Goal: Information Seeking & Learning: Understand process/instructions

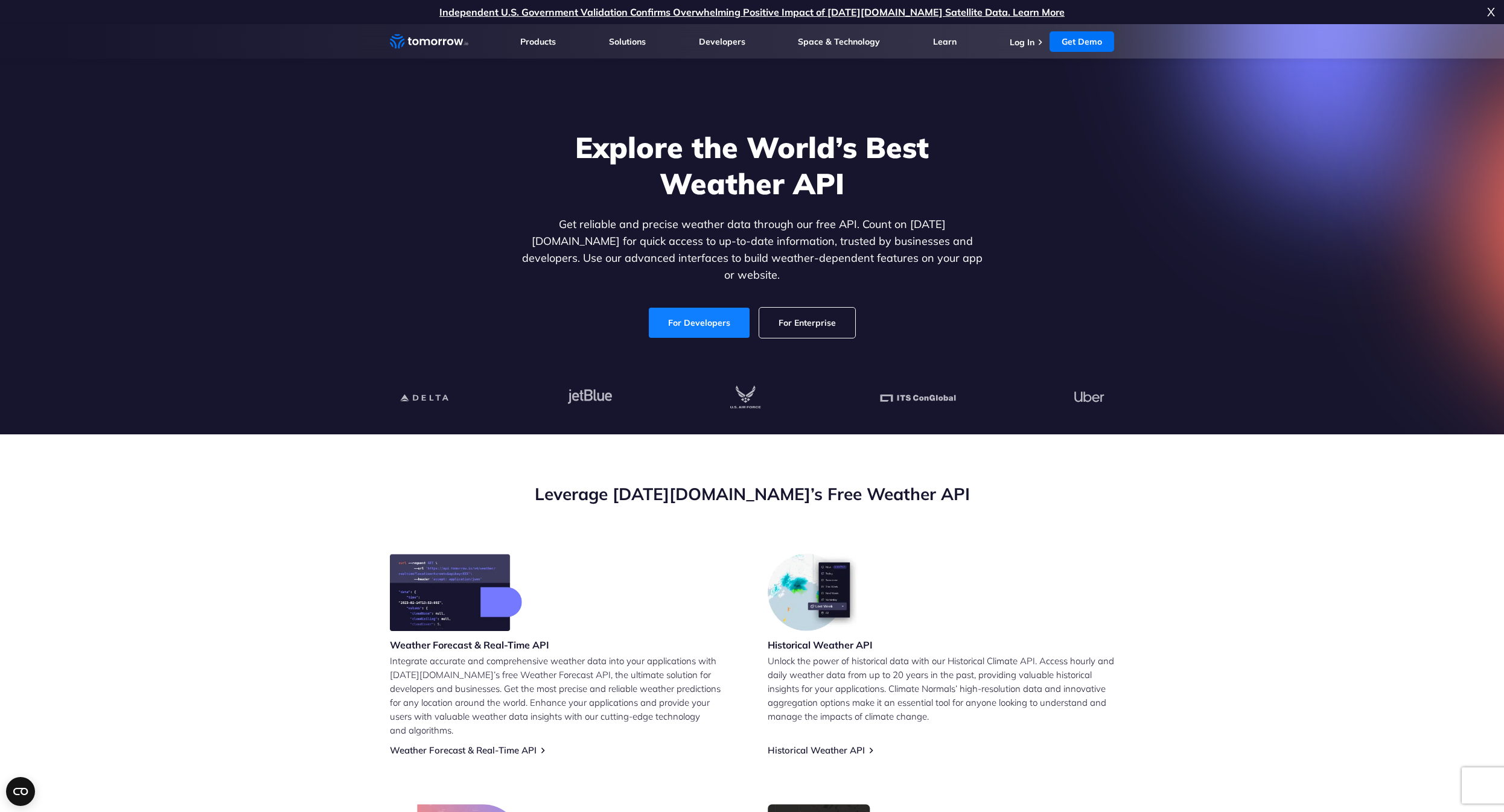
click at [704, 319] on link "For Developers" at bounding box center [700, 322] width 101 height 30
click at [714, 310] on link "For Developers" at bounding box center [700, 322] width 101 height 30
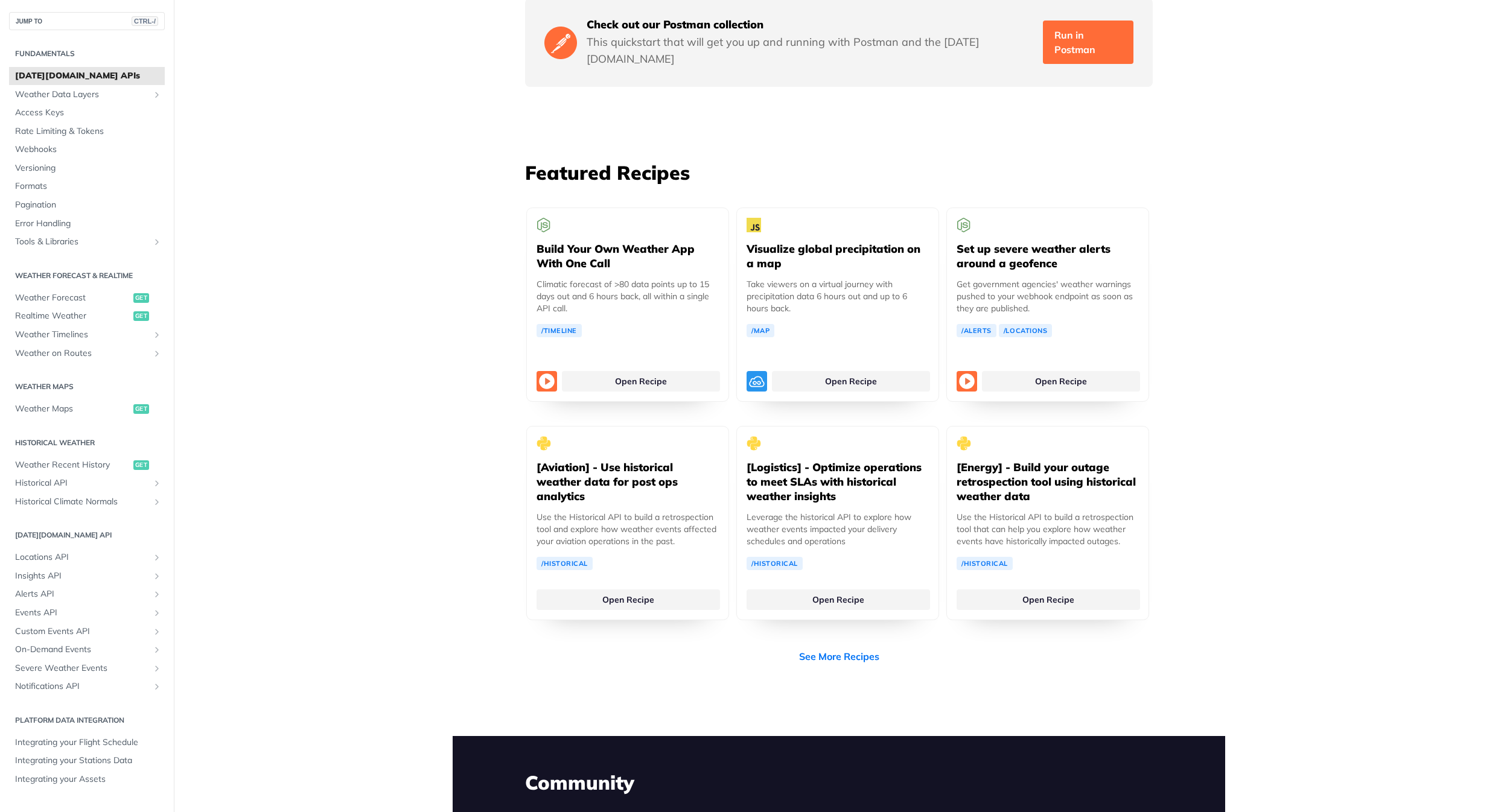
scroll to position [2099, 0]
click at [71, 137] on span "Rate Limiting & Tokens" at bounding box center [89, 131] width 147 height 12
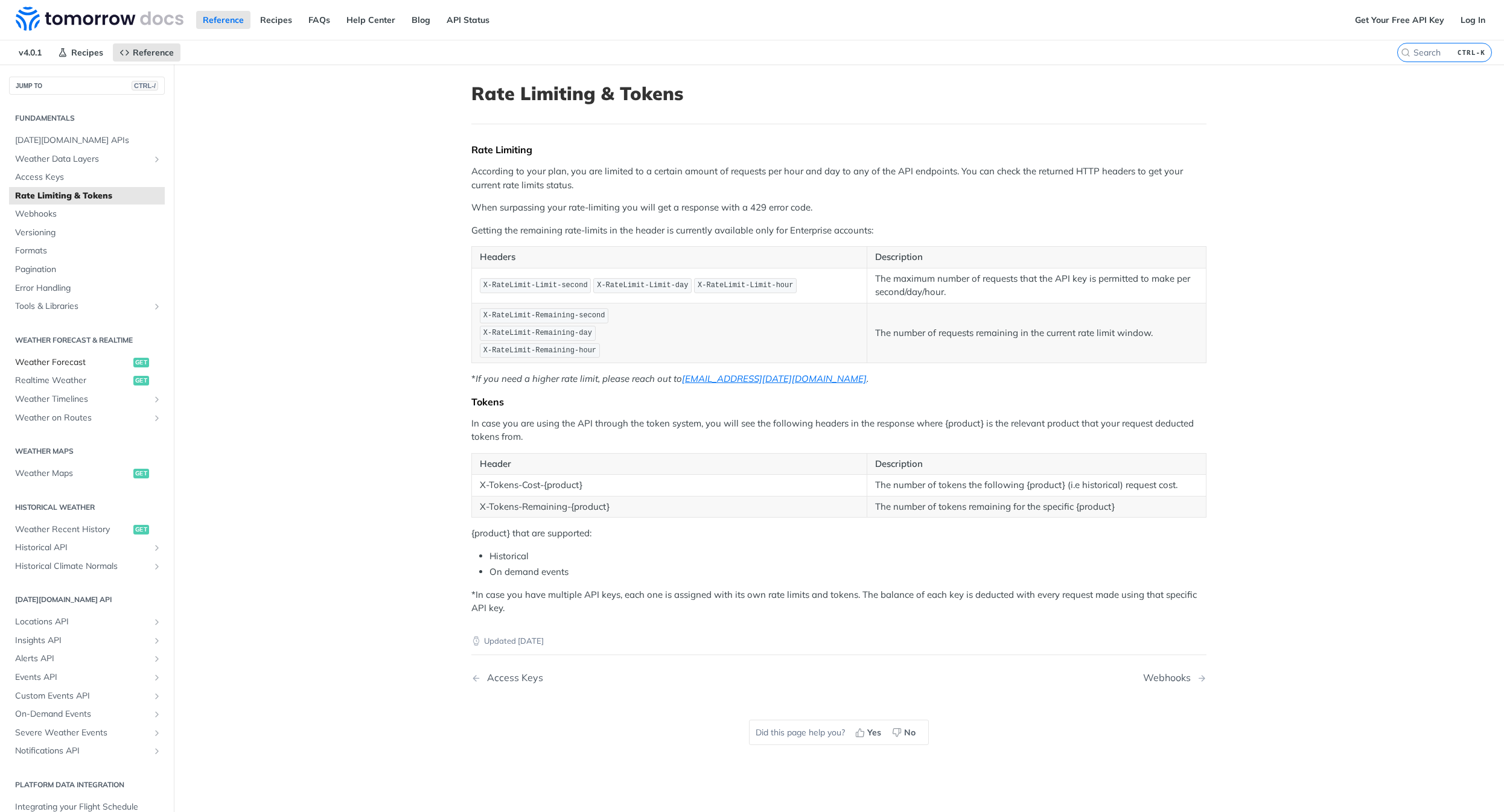
click at [62, 367] on span "Weather Forecast" at bounding box center [73, 362] width 115 height 12
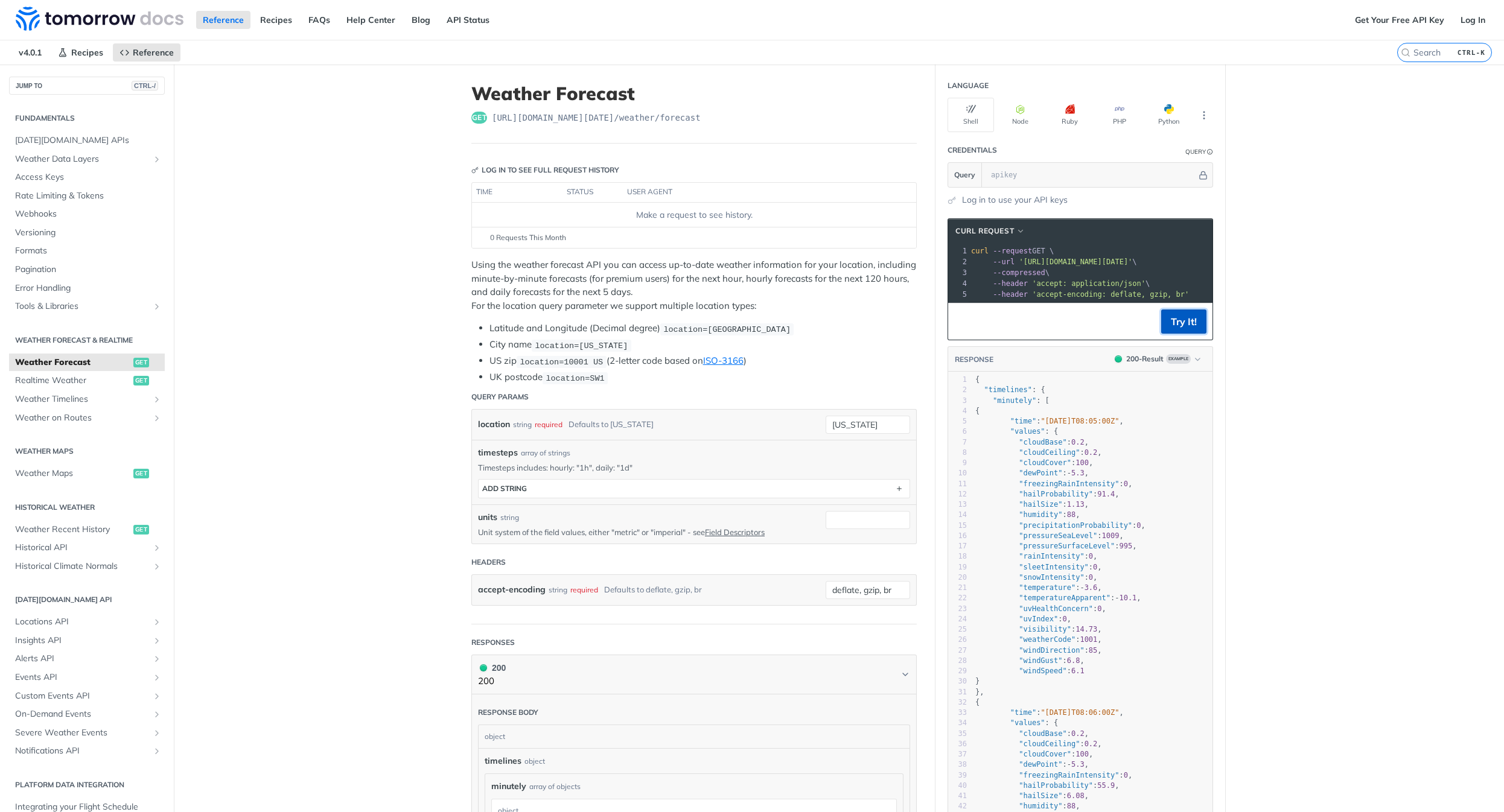
click at [1192, 329] on button "Try It!" at bounding box center [1184, 322] width 46 height 24
click at [1132, 259] on span "'[URL][DOMAIN_NAME][DATE]'" at bounding box center [1075, 262] width 113 height 8
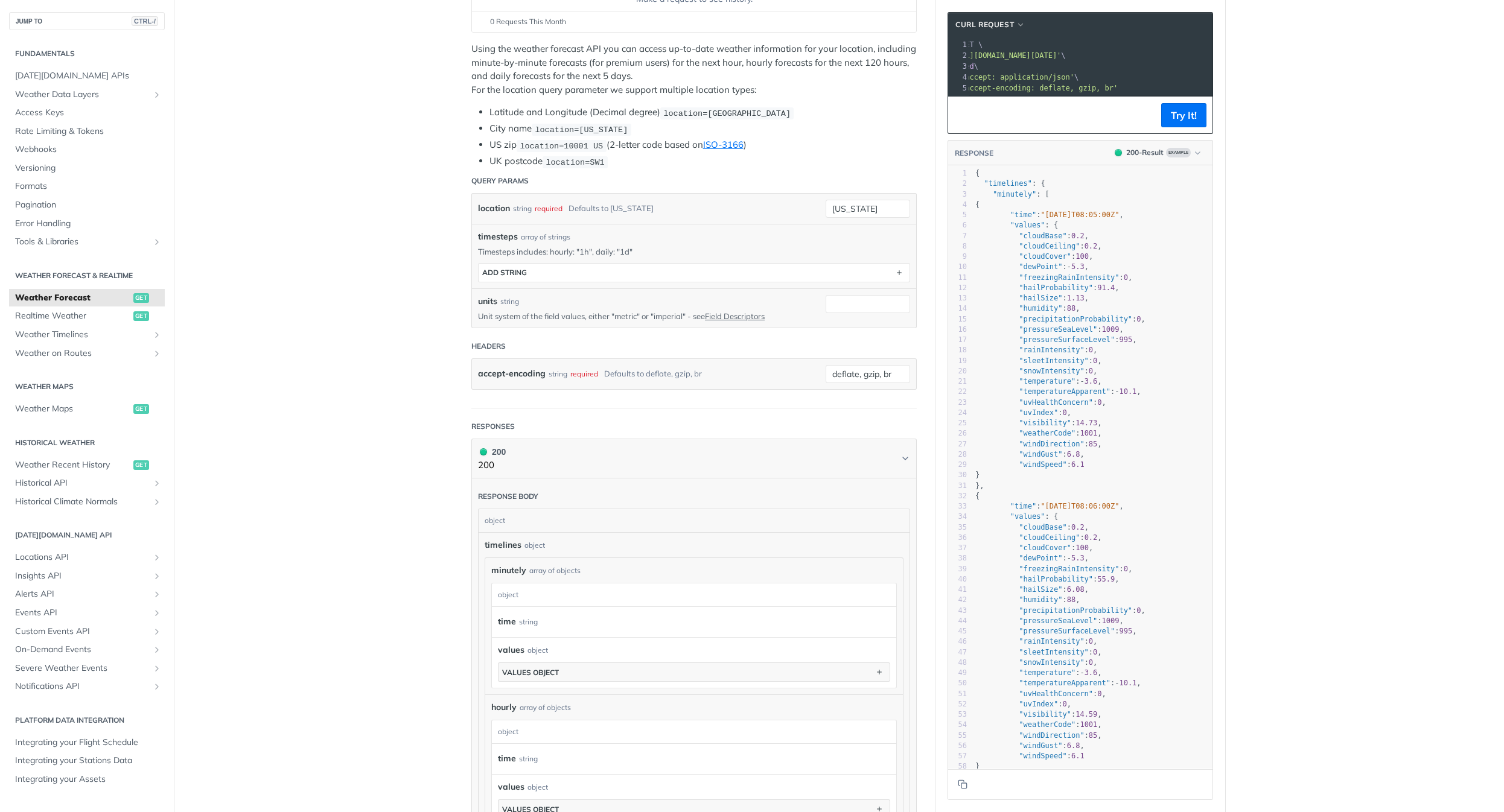
scroll to position [217, 0]
click at [77, 315] on span "Realtime Weather" at bounding box center [73, 316] width 115 height 12
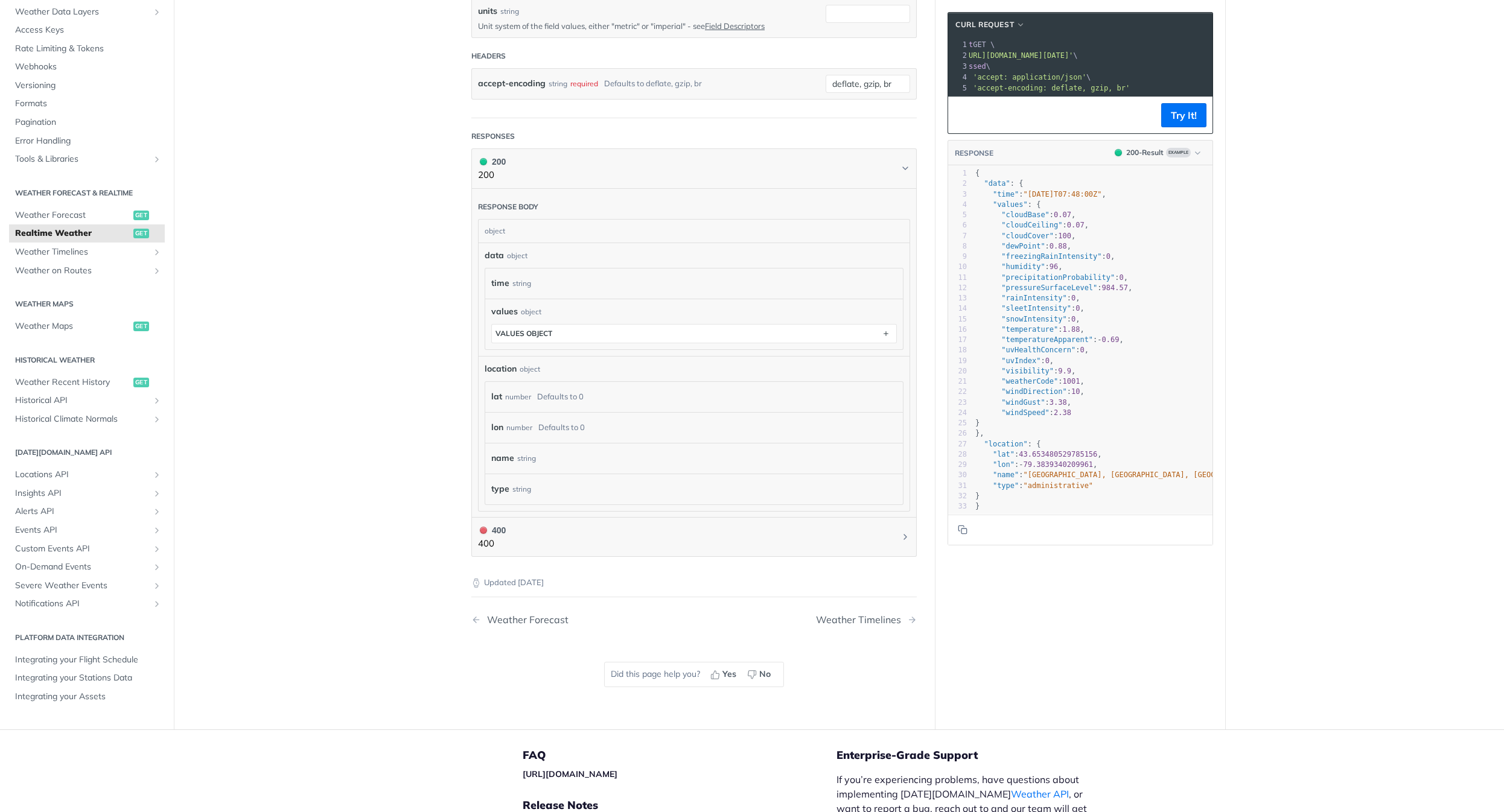
scroll to position [435, 0]
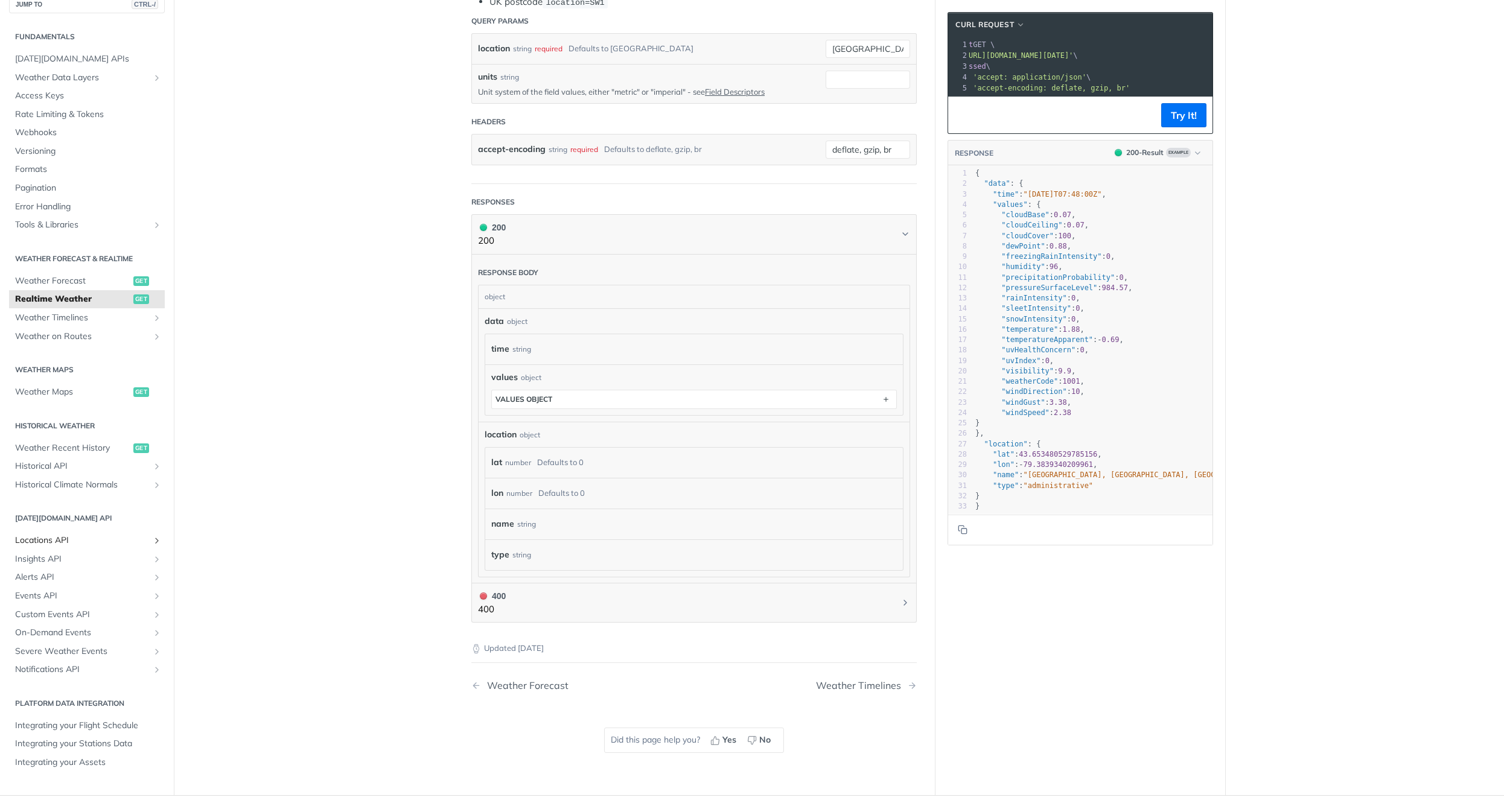
click at [115, 532] on link "Locations API" at bounding box center [86, 541] width 156 height 18
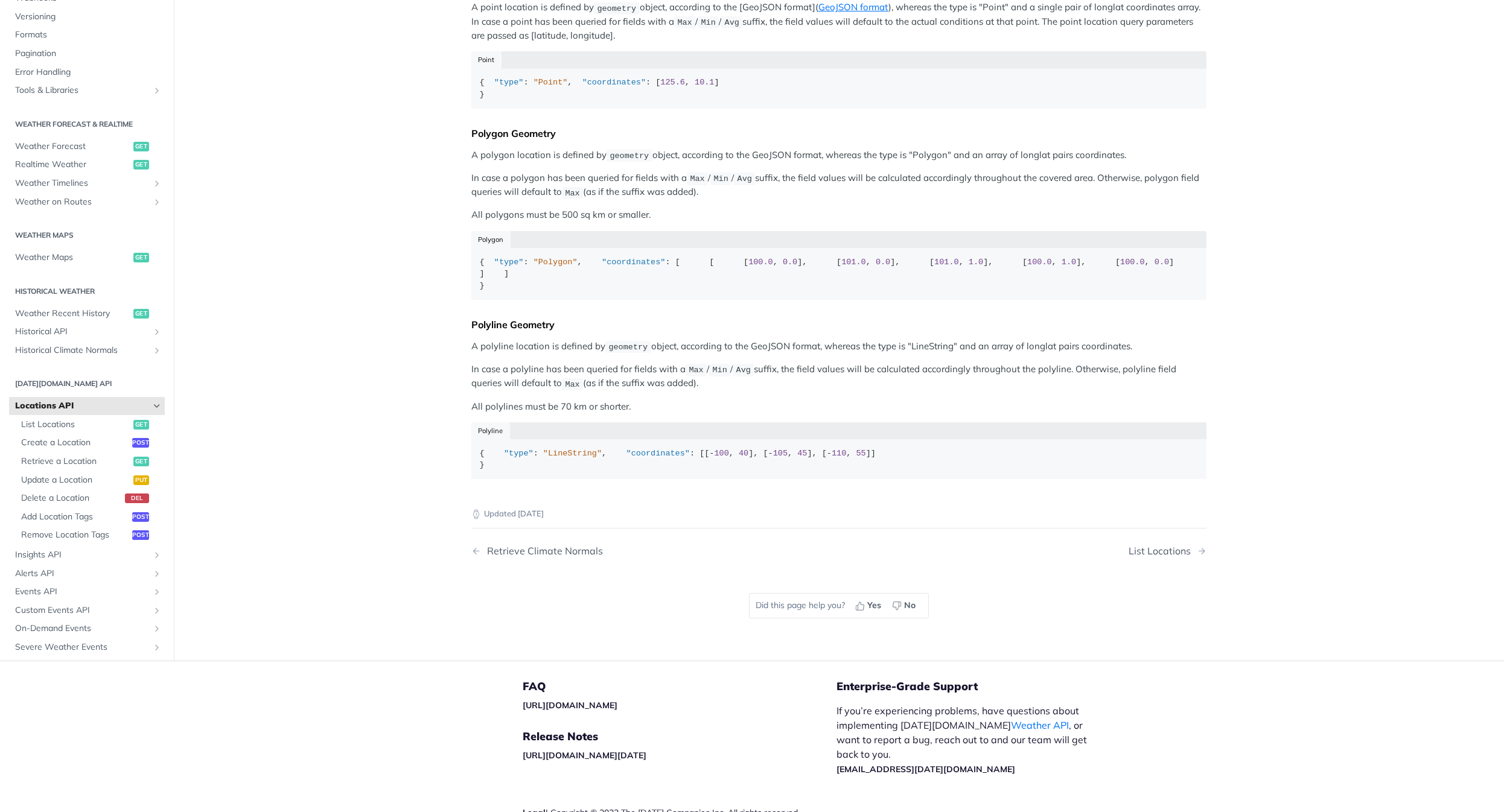
scroll to position [273, 0]
click at [99, 153] on span "Weather Forecast" at bounding box center [73, 147] width 115 height 12
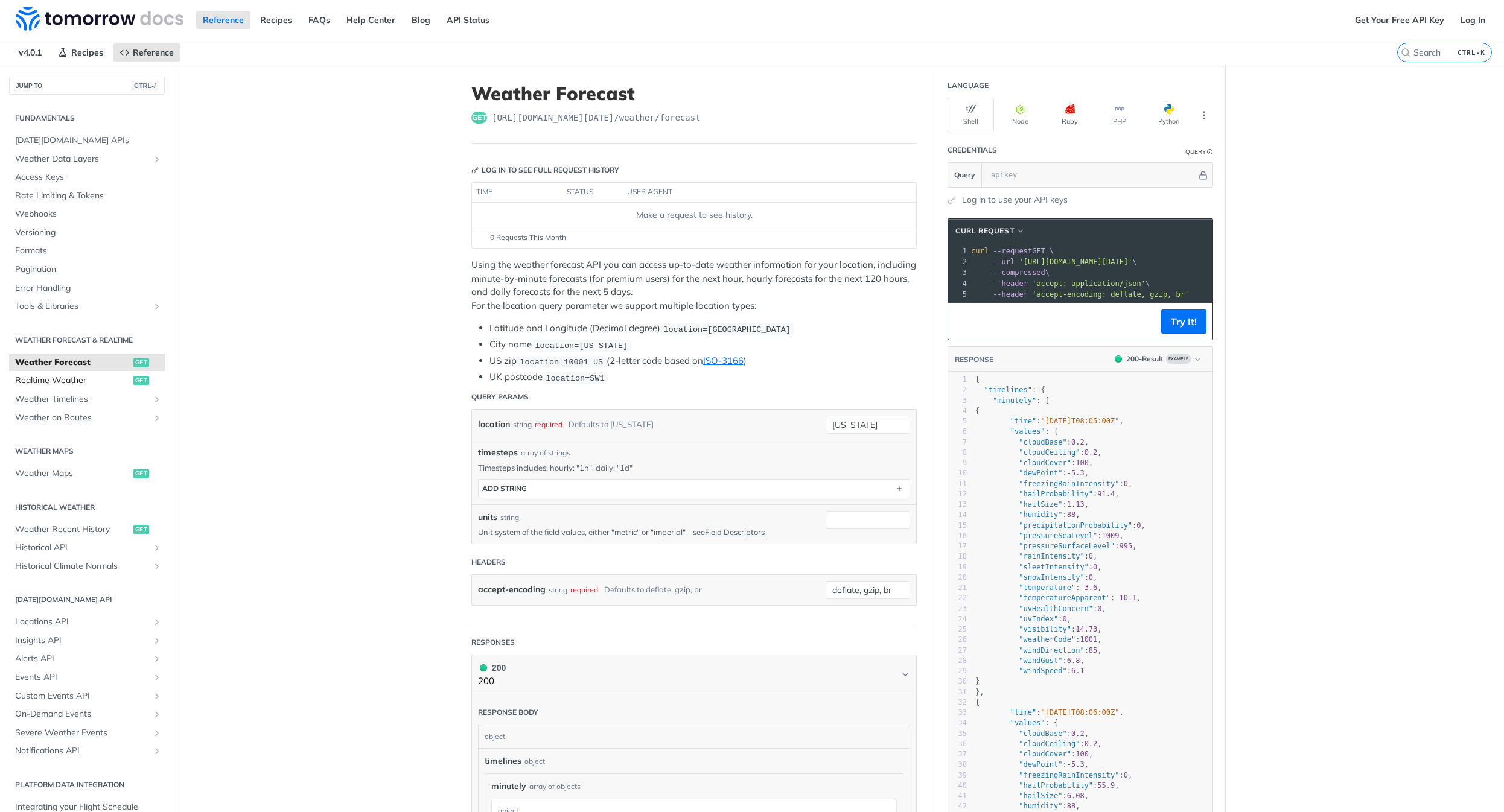
click at [24, 382] on span "Realtime Weather" at bounding box center [73, 381] width 115 height 12
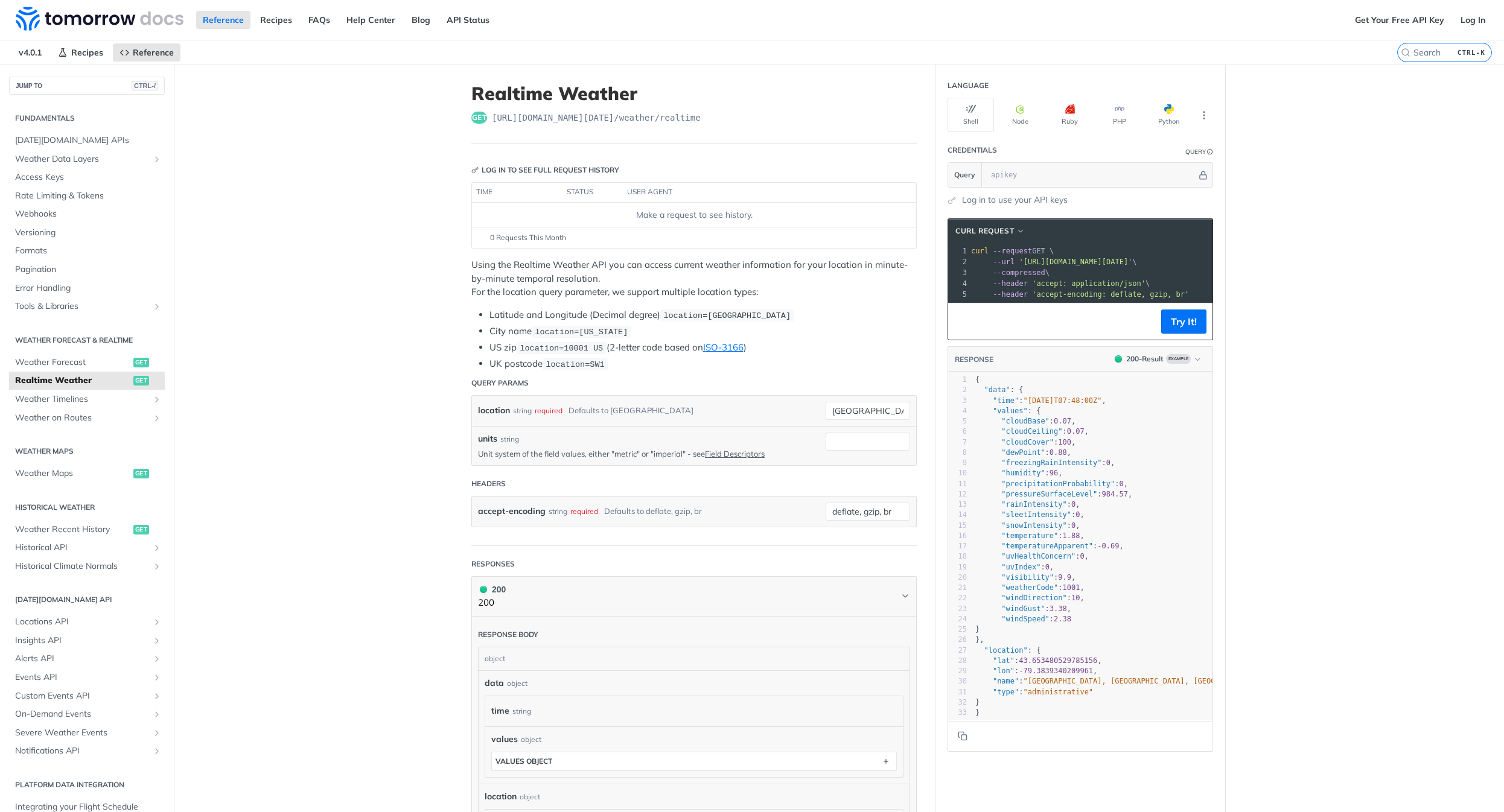
click at [283, 519] on main "JUMP TO CTRL-/ Fundamentals [DATE][DOMAIN_NAME] APIs Weather Data Layers Core P…" at bounding box center [752, 611] width 1504 height 1092
click at [313, 143] on main "JUMP TO CTRL-/ Fundamentals [DATE][DOMAIN_NAME] APIs Weather Data Layers Core P…" at bounding box center [752, 611] width 1504 height 1092
click at [980, 235] on span "cURL Request" at bounding box center [985, 231] width 59 height 11
click at [940, 291] on span "HTTPie" at bounding box center [928, 289] width 29 height 13
click at [984, 228] on span "HTTPie Request" at bounding box center [988, 231] width 64 height 11
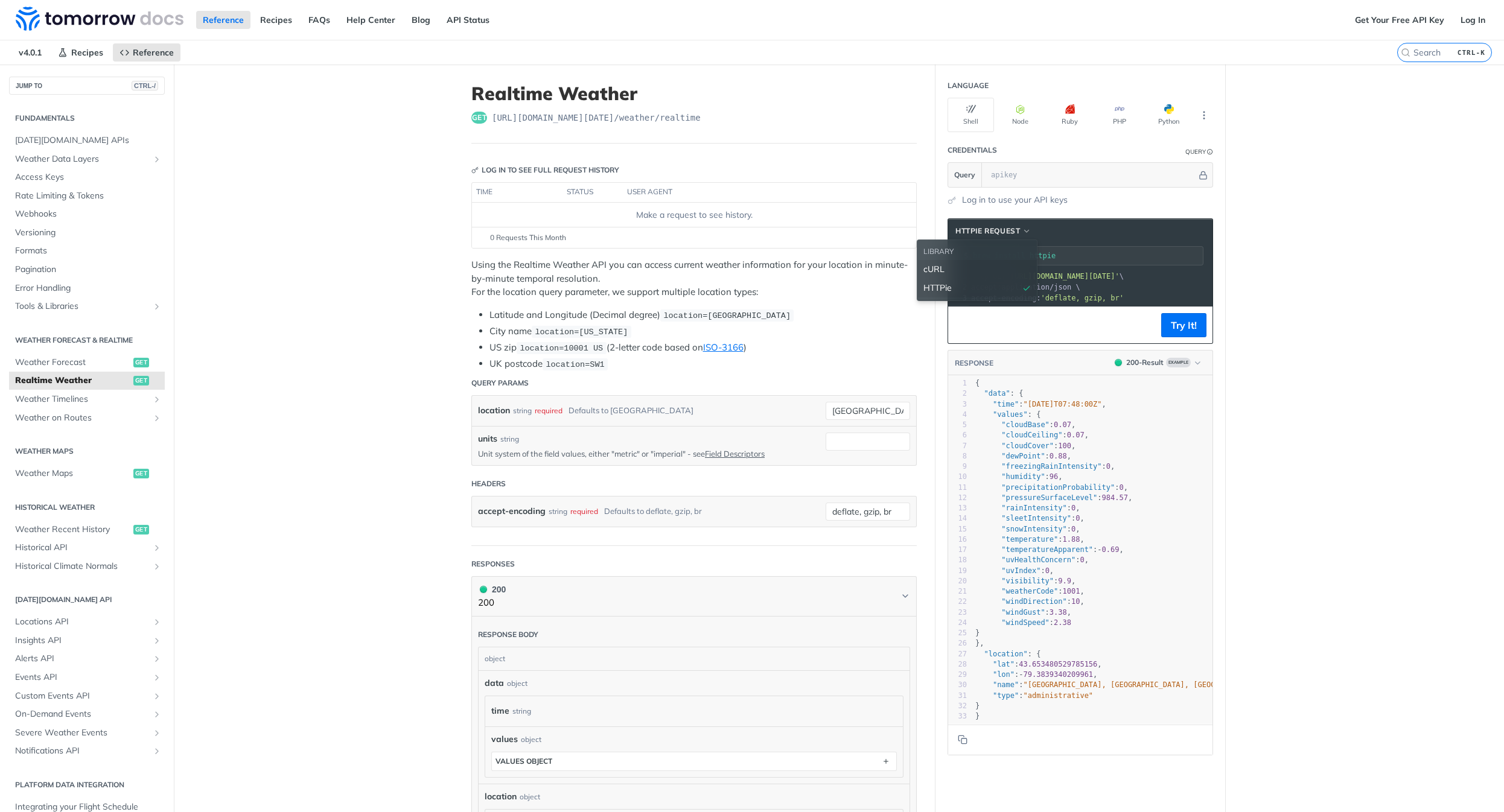
click at [963, 266] on div "cURL" at bounding box center [977, 270] width 108 height 13
click at [1203, 117] on icon "More ellipsis" at bounding box center [1204, 115] width 11 height 11
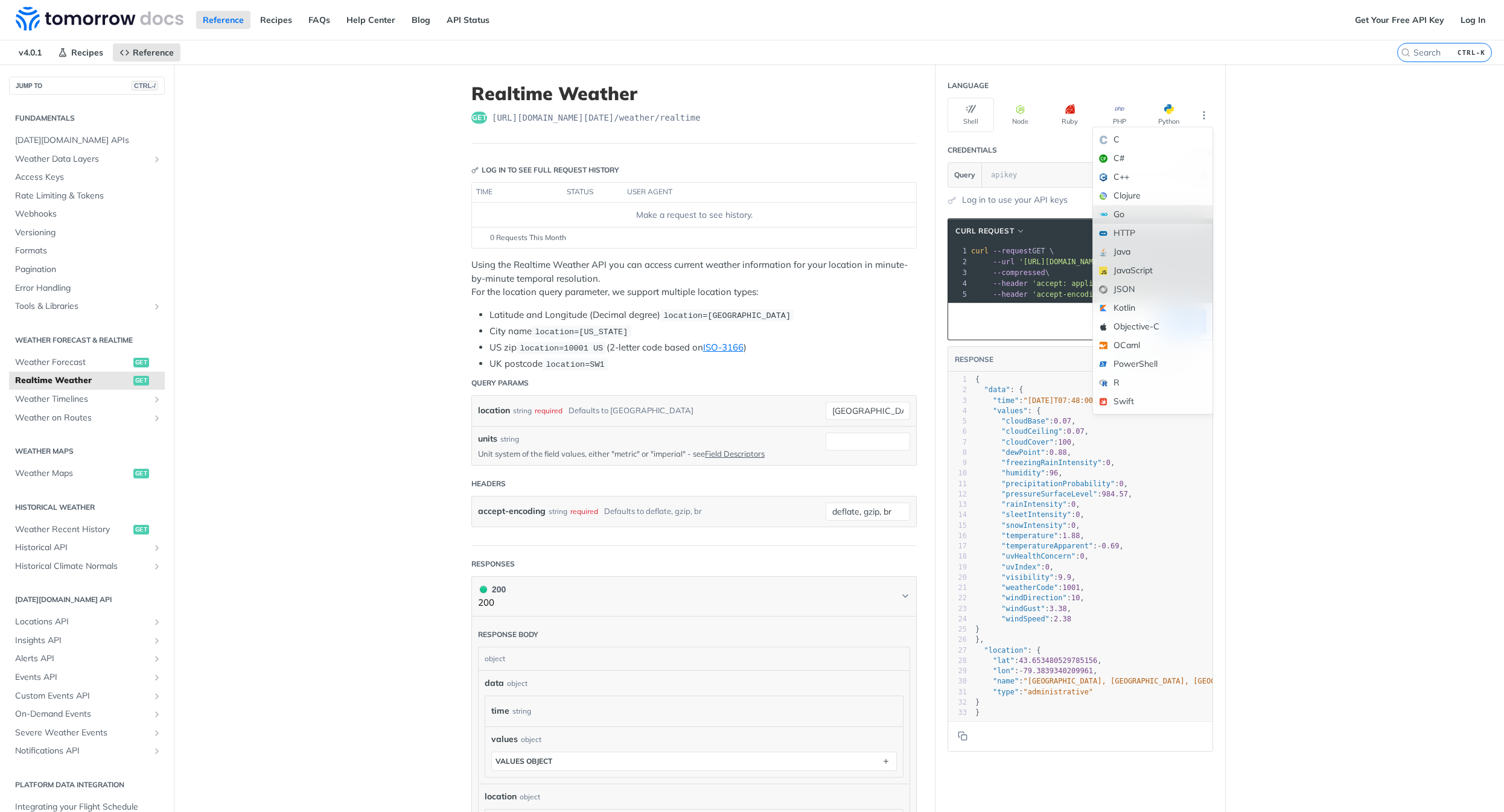
click at [1160, 212] on div "Go" at bounding box center [1152, 214] width 120 height 19
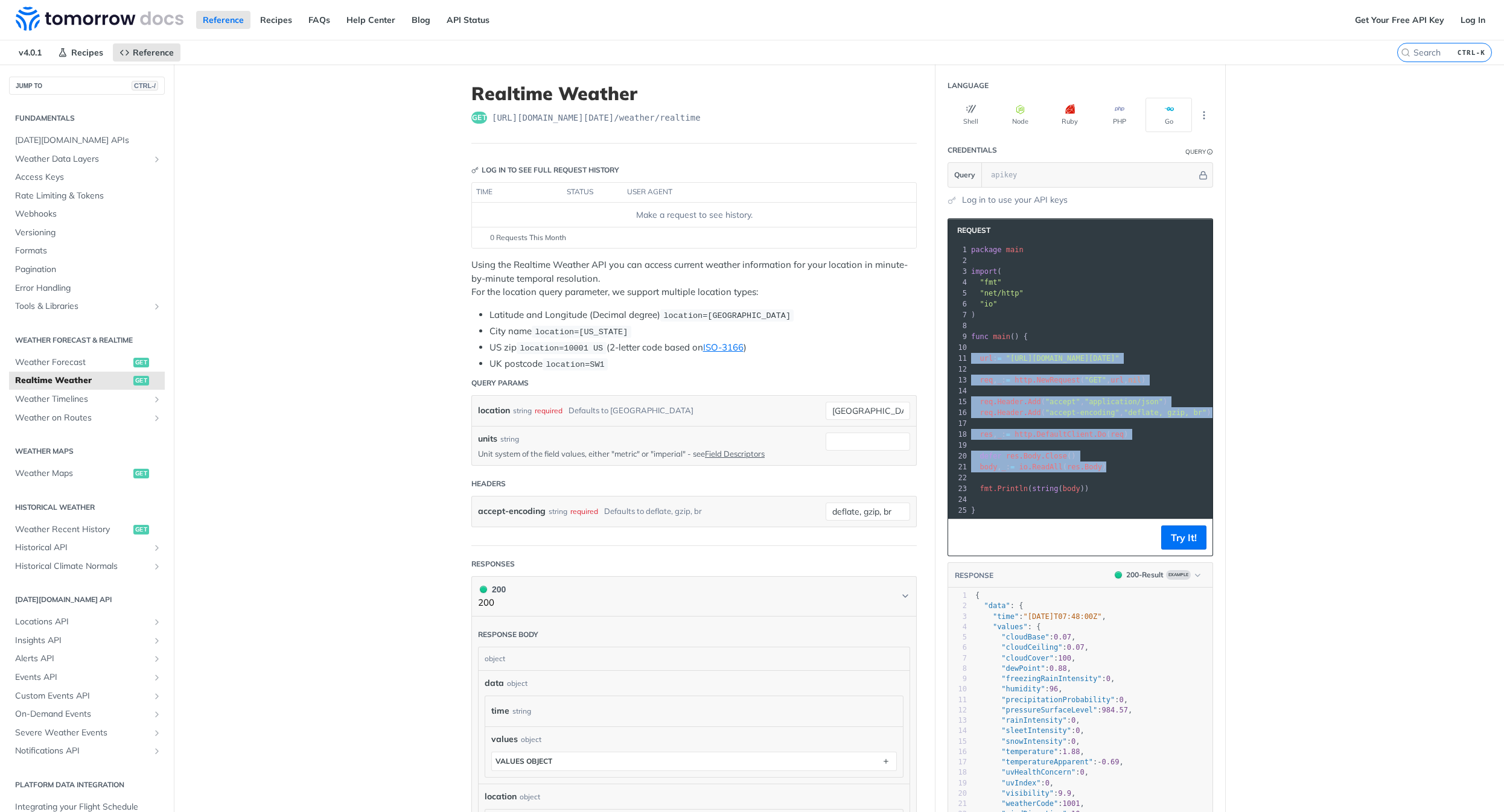
drag, startPoint x: 1101, startPoint y: 469, endPoint x: 958, endPoint y: 355, distance: 182.9
click at [969, 355] on div "1 package main 2 ​ 3 import ( 4 "fmt" 5 "net/http" 6 "io" 7 ) 8 ​ 9 func main (…" at bounding box center [1113, 380] width 287 height 271
copy div "url : = "[URL][DOMAIN_NAME][DATE]" 12 ​ 13 req , _ : = http . NewRequest ( "GET…"
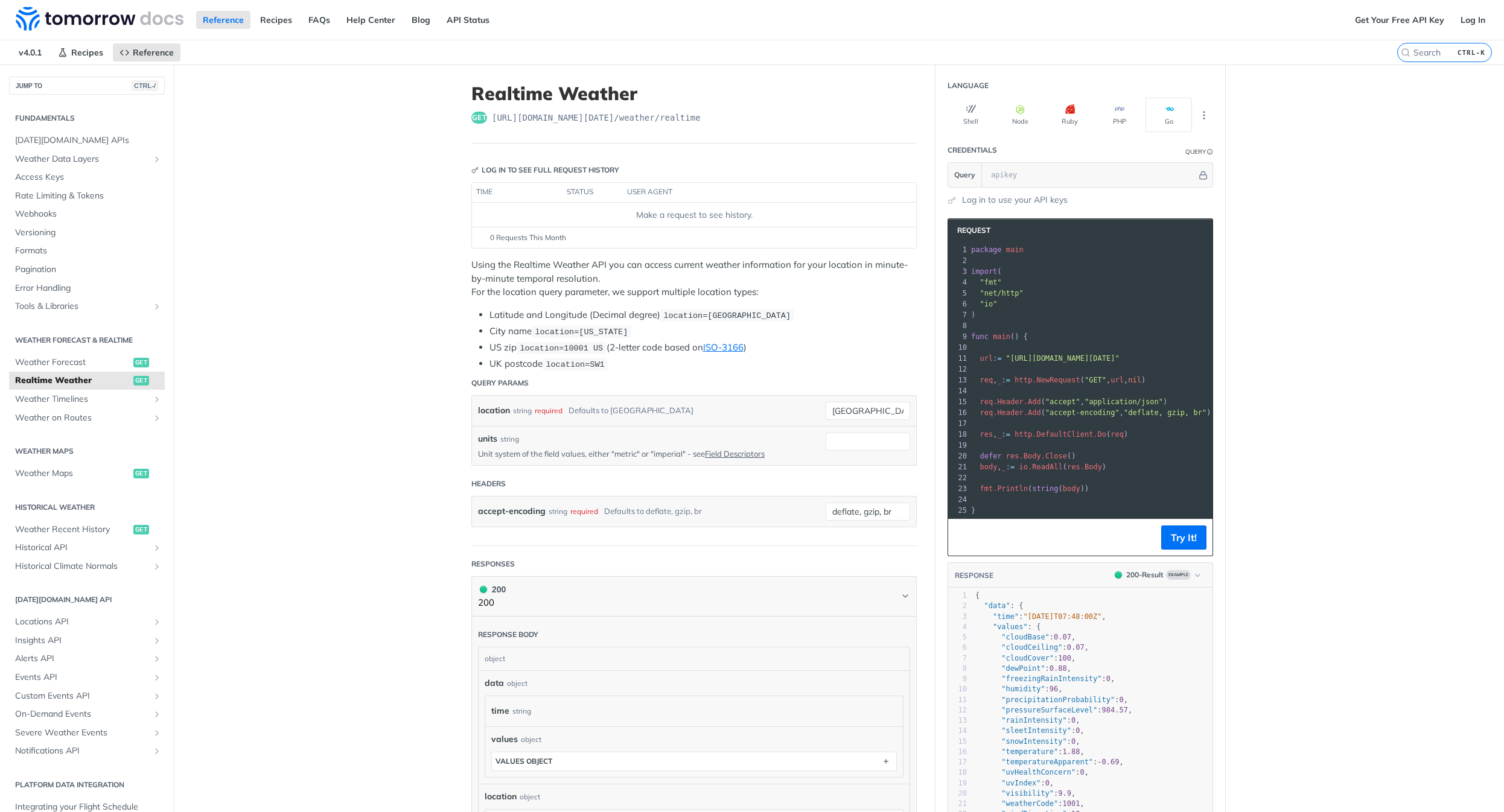
click at [1120, 360] on span ""[URL][DOMAIN_NAME][DATE]"" at bounding box center [1063, 358] width 113 height 8
drag, startPoint x: 1174, startPoint y: 363, endPoint x: 1240, endPoint y: 362, distance: 66.0
click at [1240, 362] on main "JUMP TO CTRL-/ Fundamentals [DATE][DOMAIN_NAME] APIs Weather Data Layers Core P…" at bounding box center [752, 611] width 1504 height 1092
click at [1077, 359] on span ""[URL][DOMAIN_NAME][DATE]"" at bounding box center [1019, 358] width 113 height 8
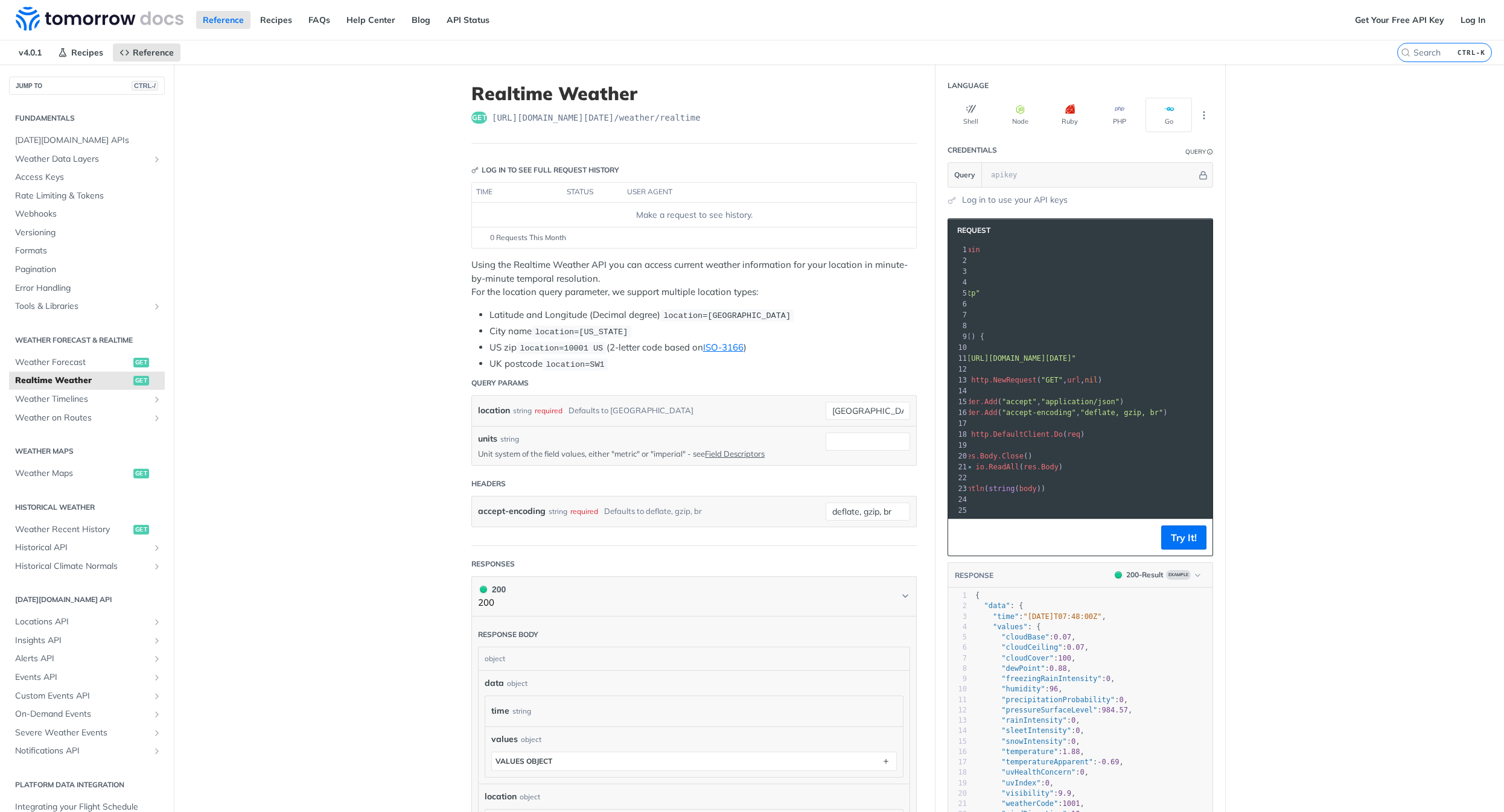
scroll to position [0, 0]
drag, startPoint x: 1127, startPoint y: 361, endPoint x: 881, endPoint y: 350, distance: 246.2
click at [881, 350] on div "Realtime Weather get [URL][DOMAIN_NAME][DATE] /weather/realtime Log in to see f…" at bounding box center [838, 611] width 772 height 1092
click at [1030, 182] on input "text" at bounding box center [1091, 175] width 212 height 24
type input "yugfutgf"
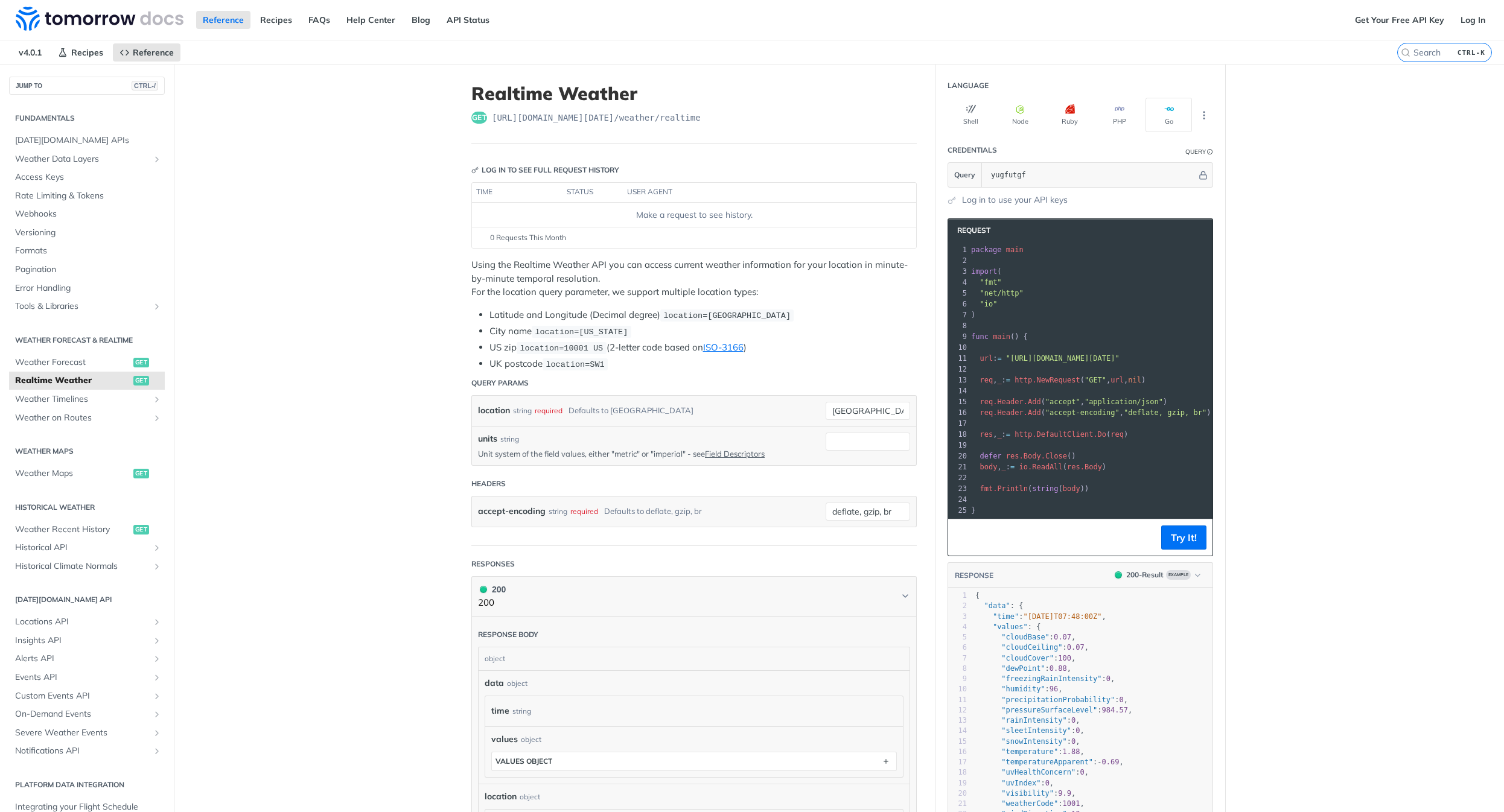
click at [1279, 189] on main "JUMP TO CTRL-/ Fundamentals [DATE][DOMAIN_NAME] APIs Weather Data Layers Core P…" at bounding box center [752, 611] width 1504 height 1092
click at [1209, 184] on link "URL" at bounding box center [1216, 185] width 15 height 10
click at [1294, 219] on main "JUMP TO CTRL-/ Fundamentals [DATE][DOMAIN_NAME] APIs Weather Data Layers Core P…" at bounding box center [752, 611] width 1504 height 1092
drag, startPoint x: 1143, startPoint y: 357, endPoint x: 1176, endPoint y: 358, distance: 33.0
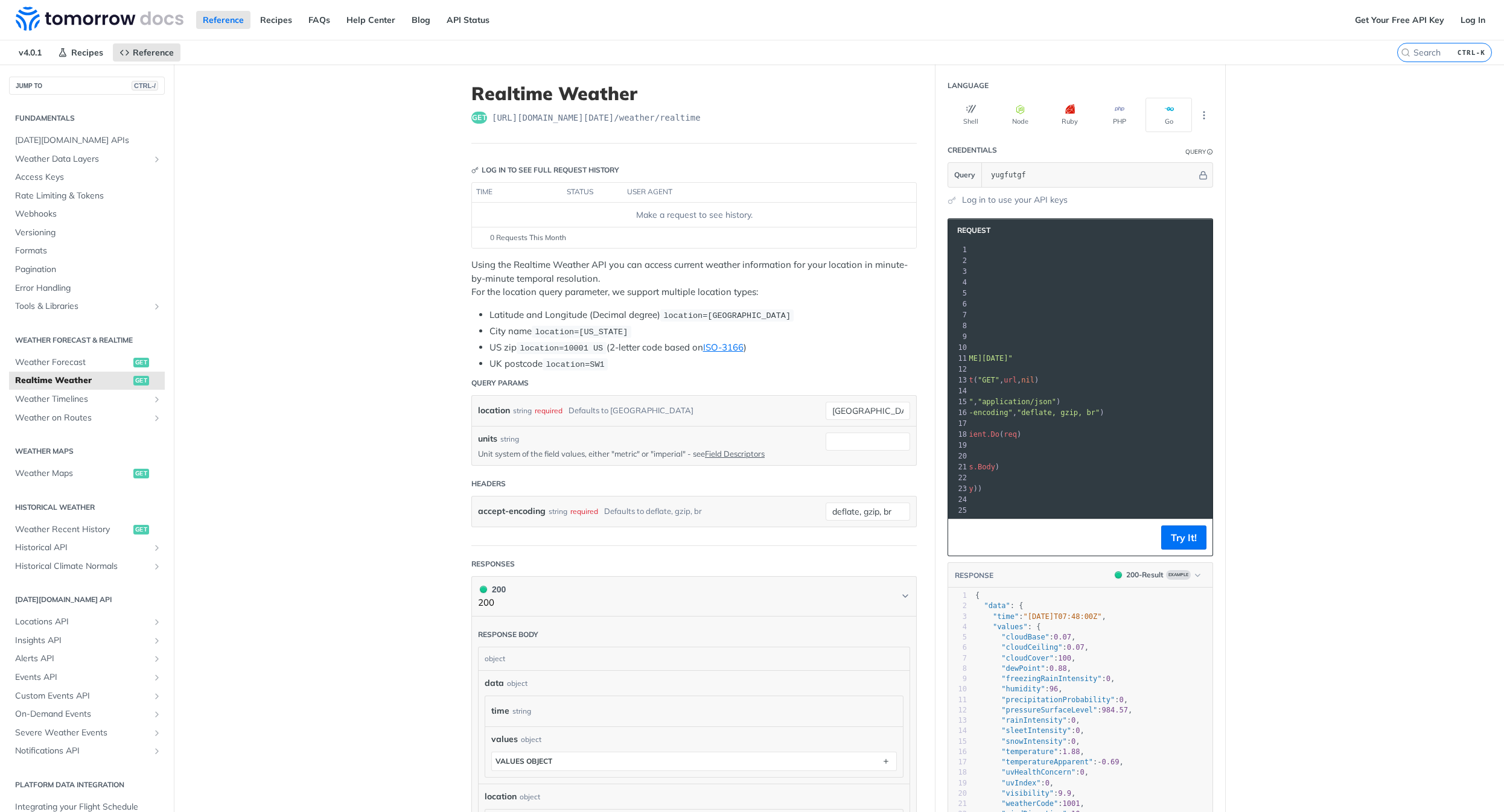
click at [1013, 358] on span ""[URL][DOMAIN_NAME][DATE]"" at bounding box center [956, 358] width 113 height 8
copy span "&apikey="
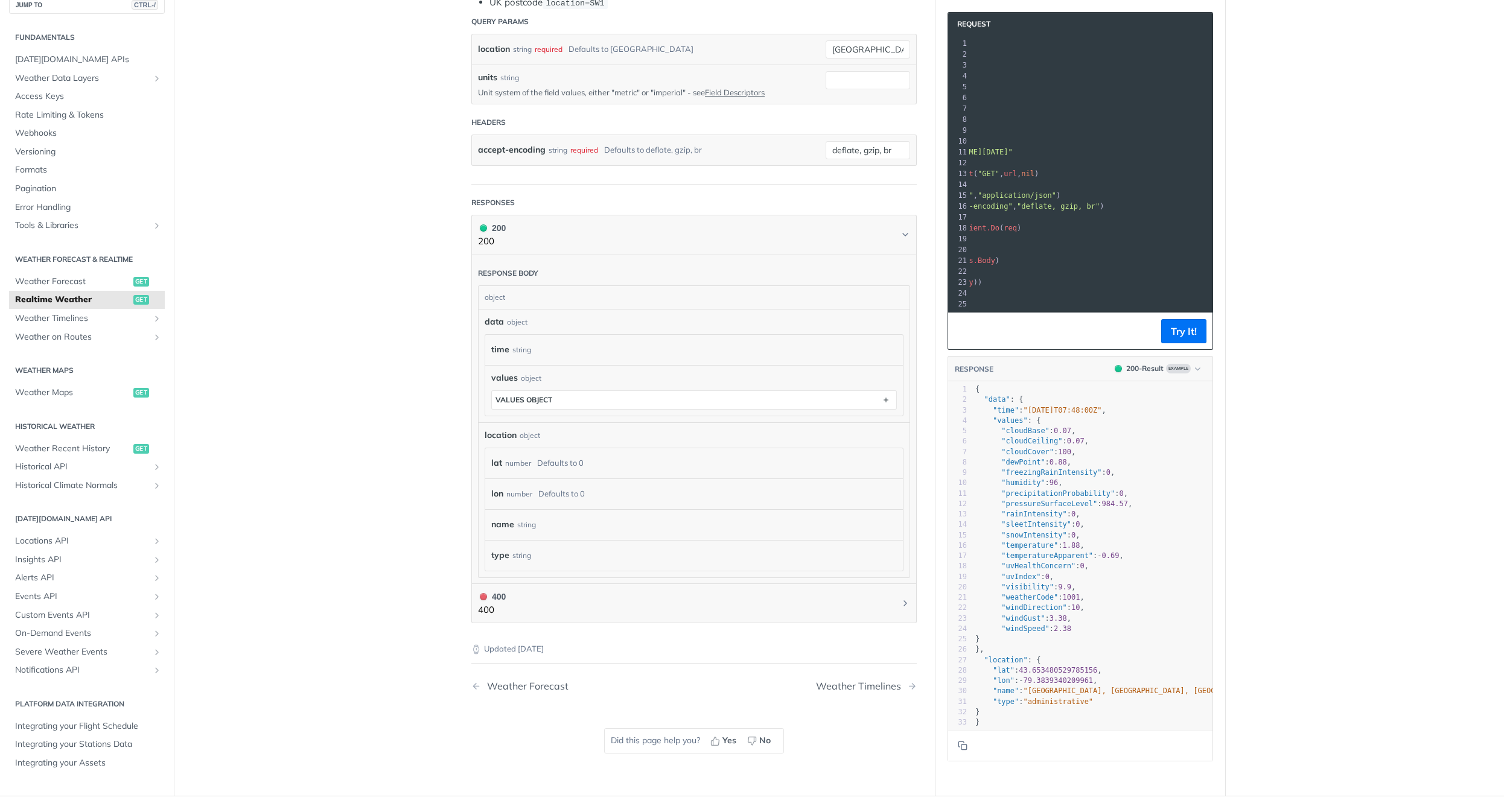
scroll to position [362, 0]
click at [1016, 485] on span ""humidity"" at bounding box center [1023, 483] width 43 height 8
type textarea "humidity"
click at [1016, 485] on span ""humidity"" at bounding box center [1023, 483] width 43 height 8
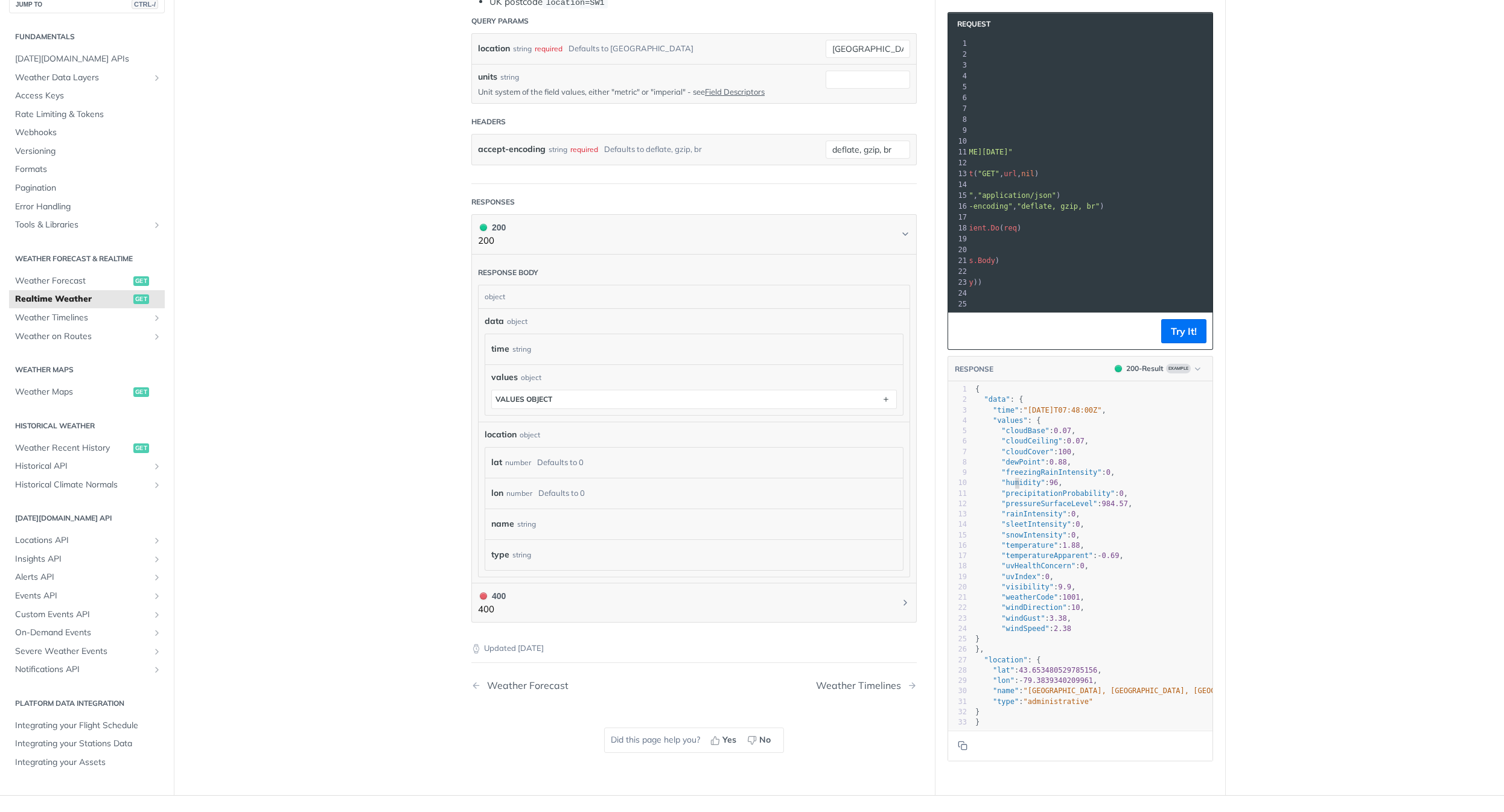
scroll to position [0, 33]
click at [1016, 549] on span ""temperature"" at bounding box center [1030, 545] width 57 height 8
type textarea "temperature"
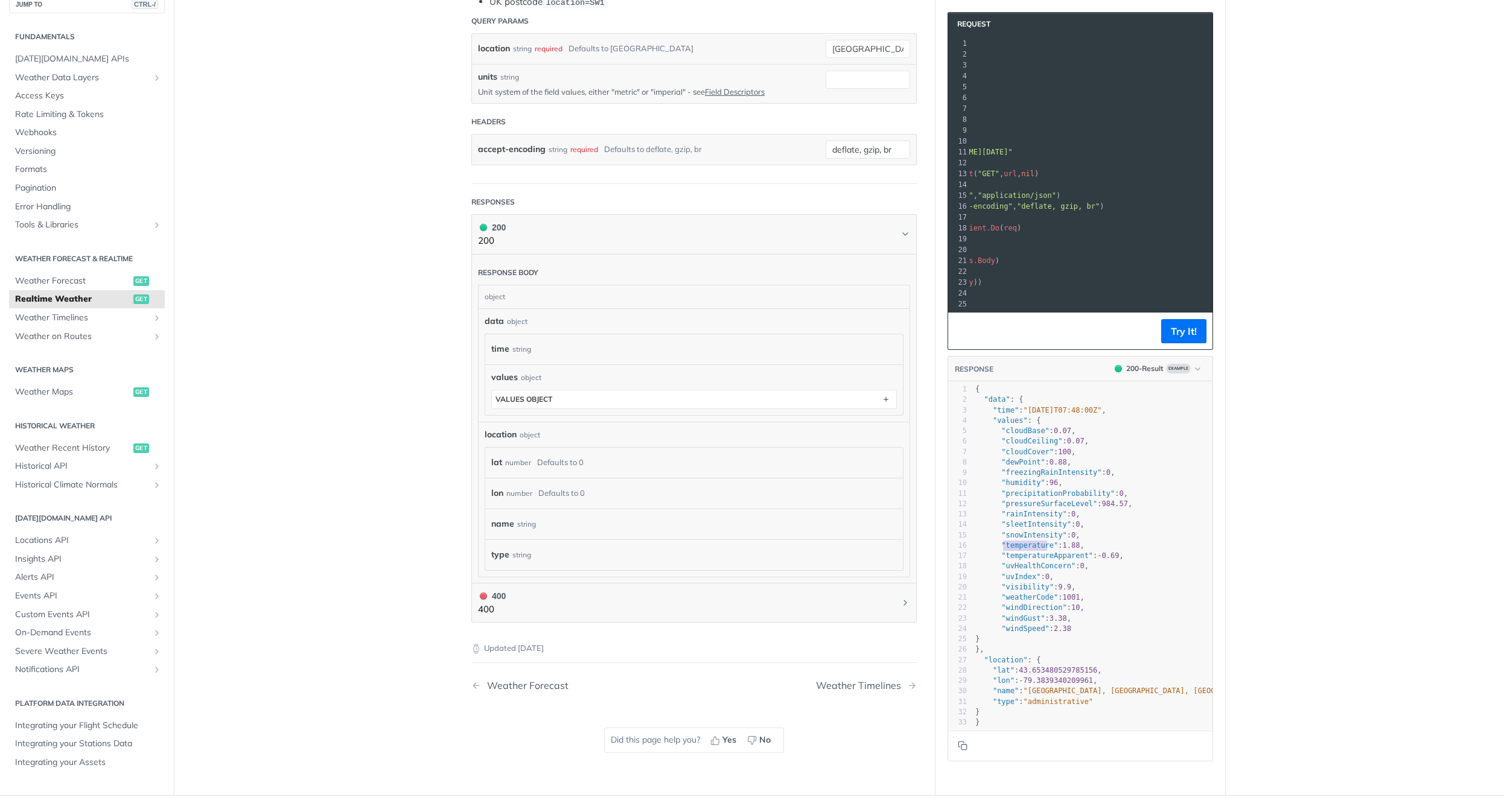
click at [1016, 549] on span ""temperature"" at bounding box center [1030, 545] width 57 height 8
click at [1015, 607] on span ""windDirection"" at bounding box center [1034, 607] width 65 height 8
type textarea "windDirection"
click at [1015, 607] on span ""windDirection"" at bounding box center [1034, 607] width 65 height 8
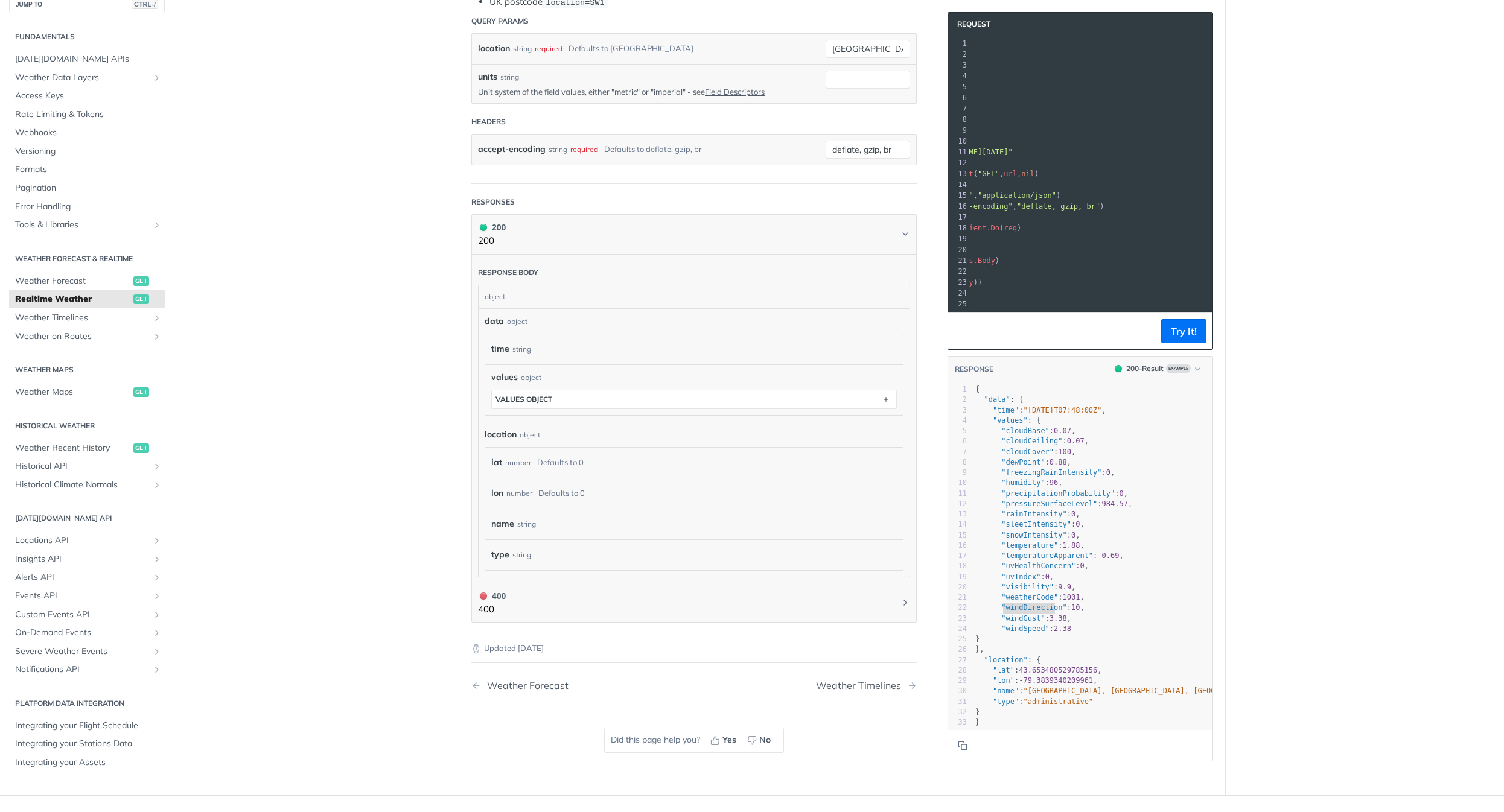
click at [1010, 628] on span ""windSpeed"" at bounding box center [1025, 629] width 47 height 8
type textarea "windSpeed"
click at [1010, 628] on span ""windSpeed"" at bounding box center [1025, 629] width 47 height 8
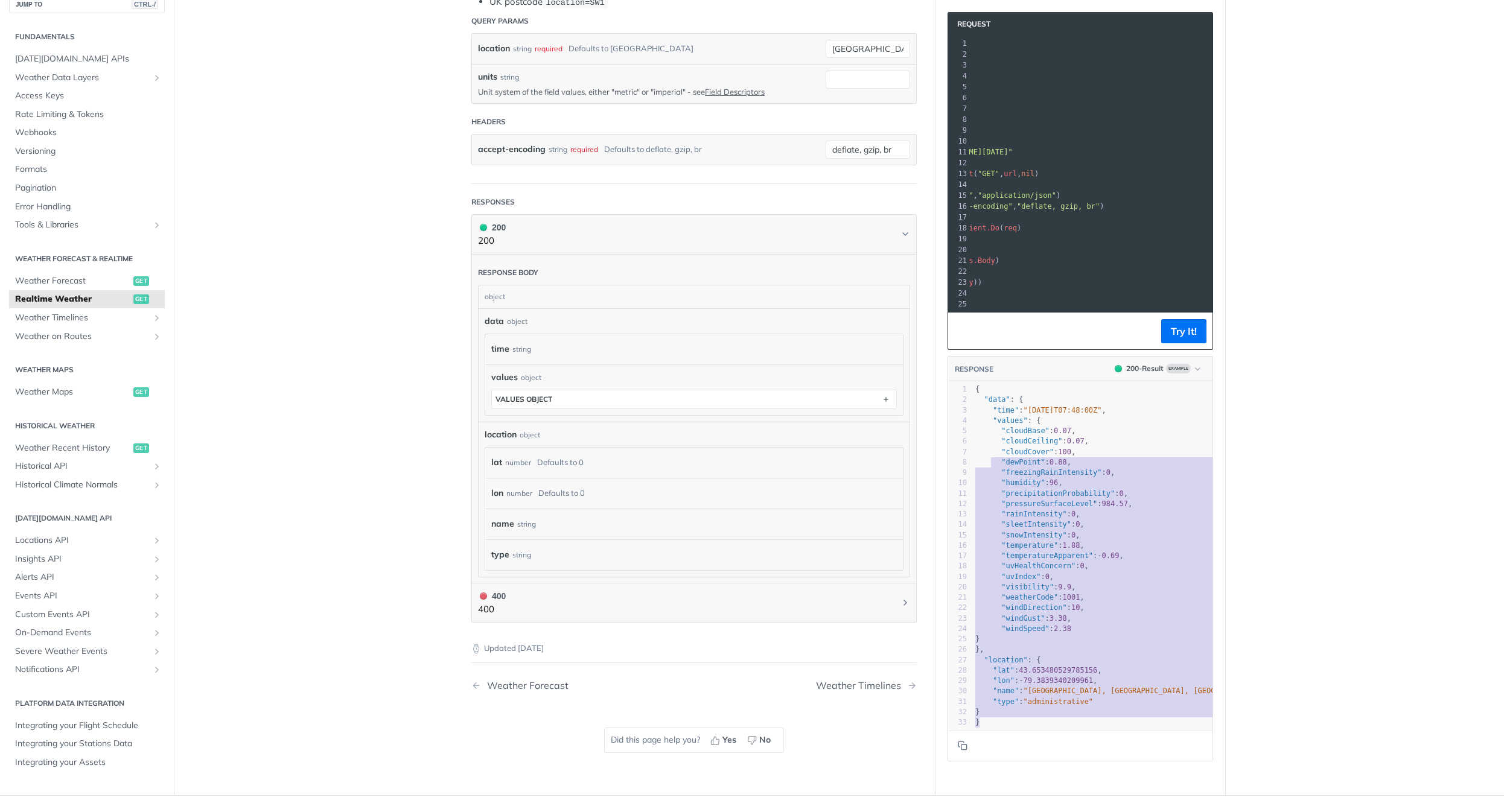
scroll to position [289, 4]
type textarea "{ "data": { "time": "[DATE]T07:48:00Z", "values": { "cloudBase": 0.07, "cloudCe…"
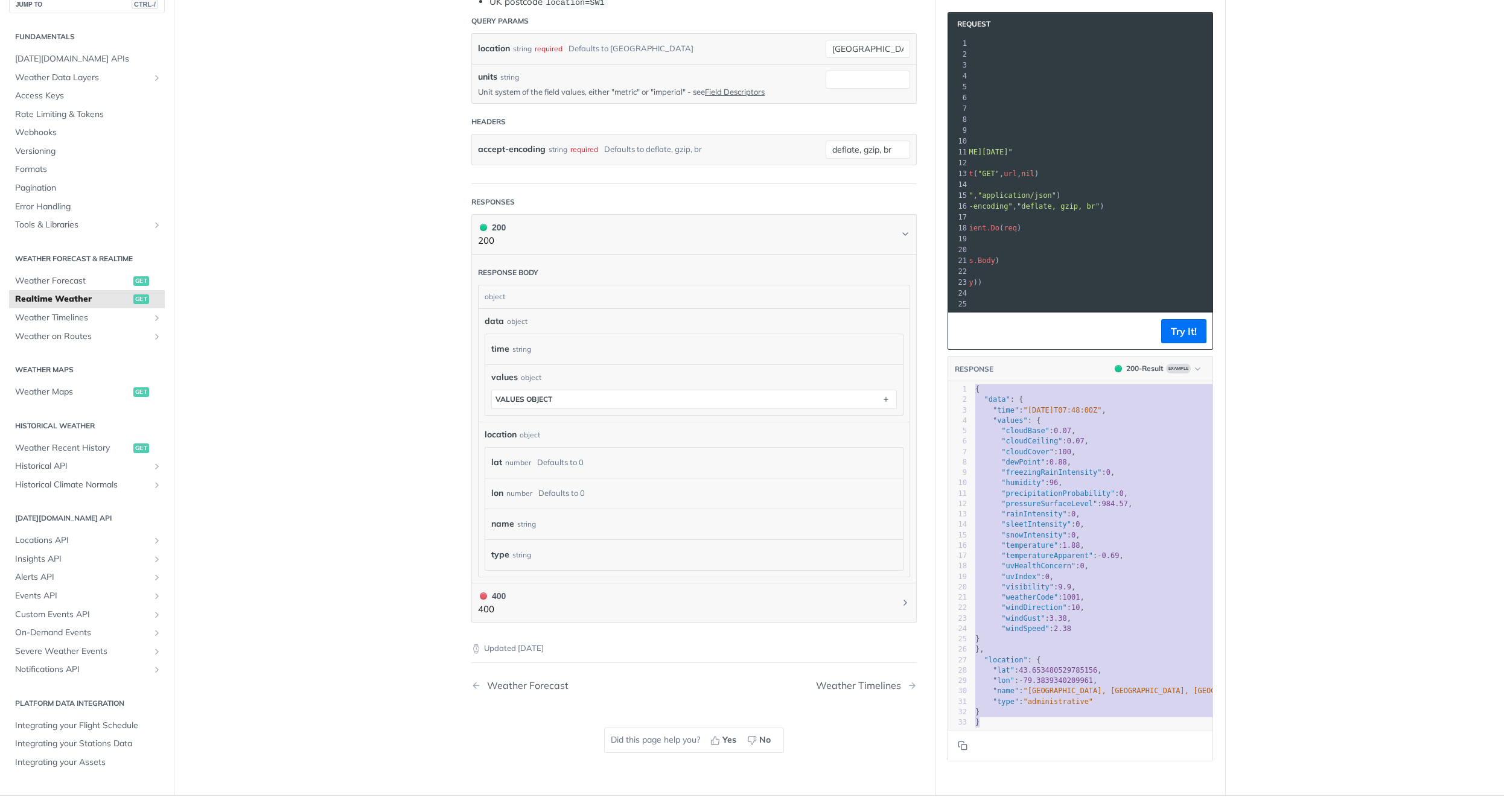
drag, startPoint x: 988, startPoint y: 722, endPoint x: 962, endPoint y: 390, distance: 333.0
click at [973, 390] on div "1 { 2 "data" : { 3 "time" : "[DATE]T07:48:00Z" , 4 "values" : { 5 "cloudBase" :…" at bounding box center [1114, 555] width 283 height 343
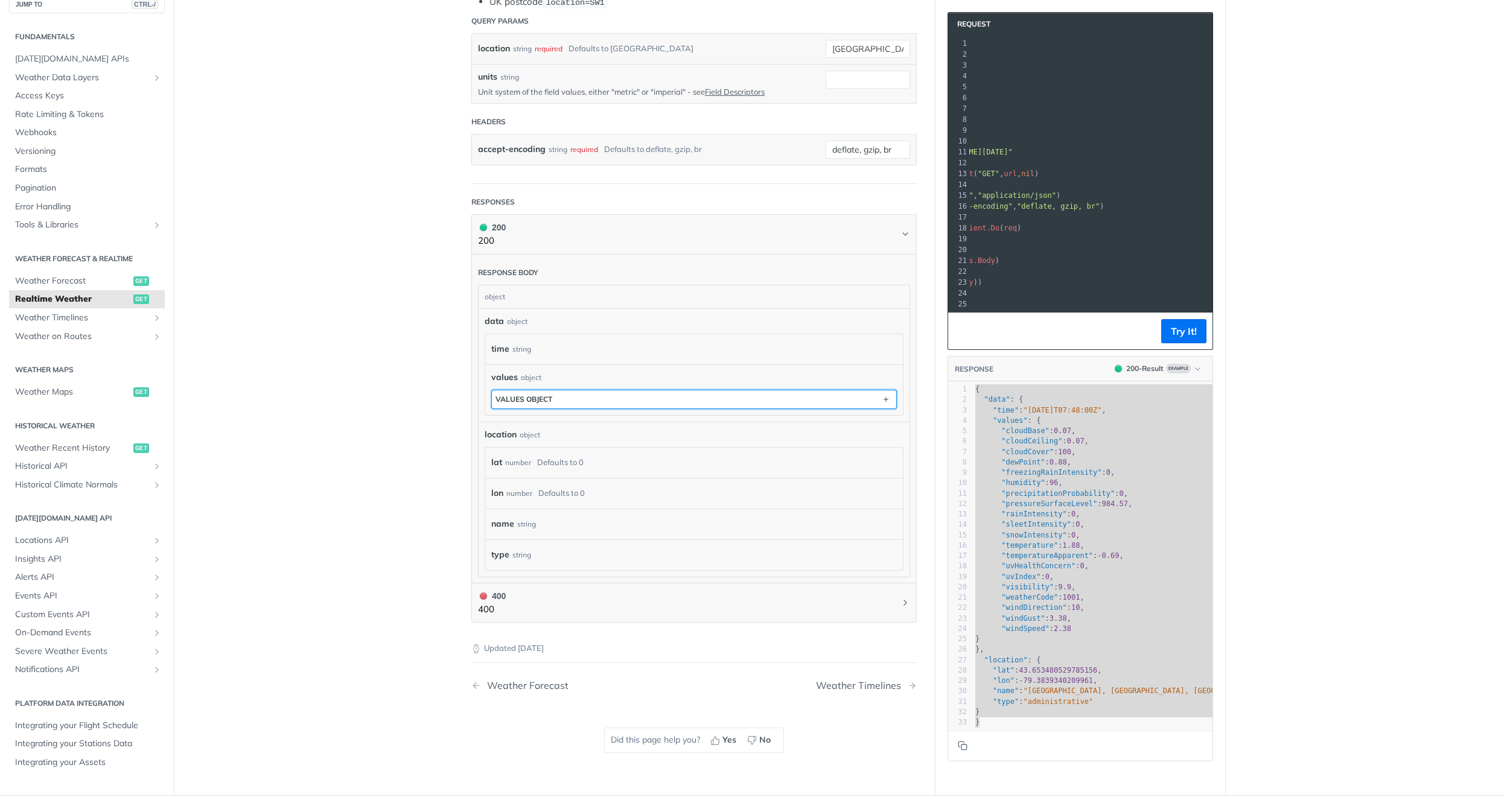
click at [555, 399] on button "values object" at bounding box center [694, 399] width 405 height 18
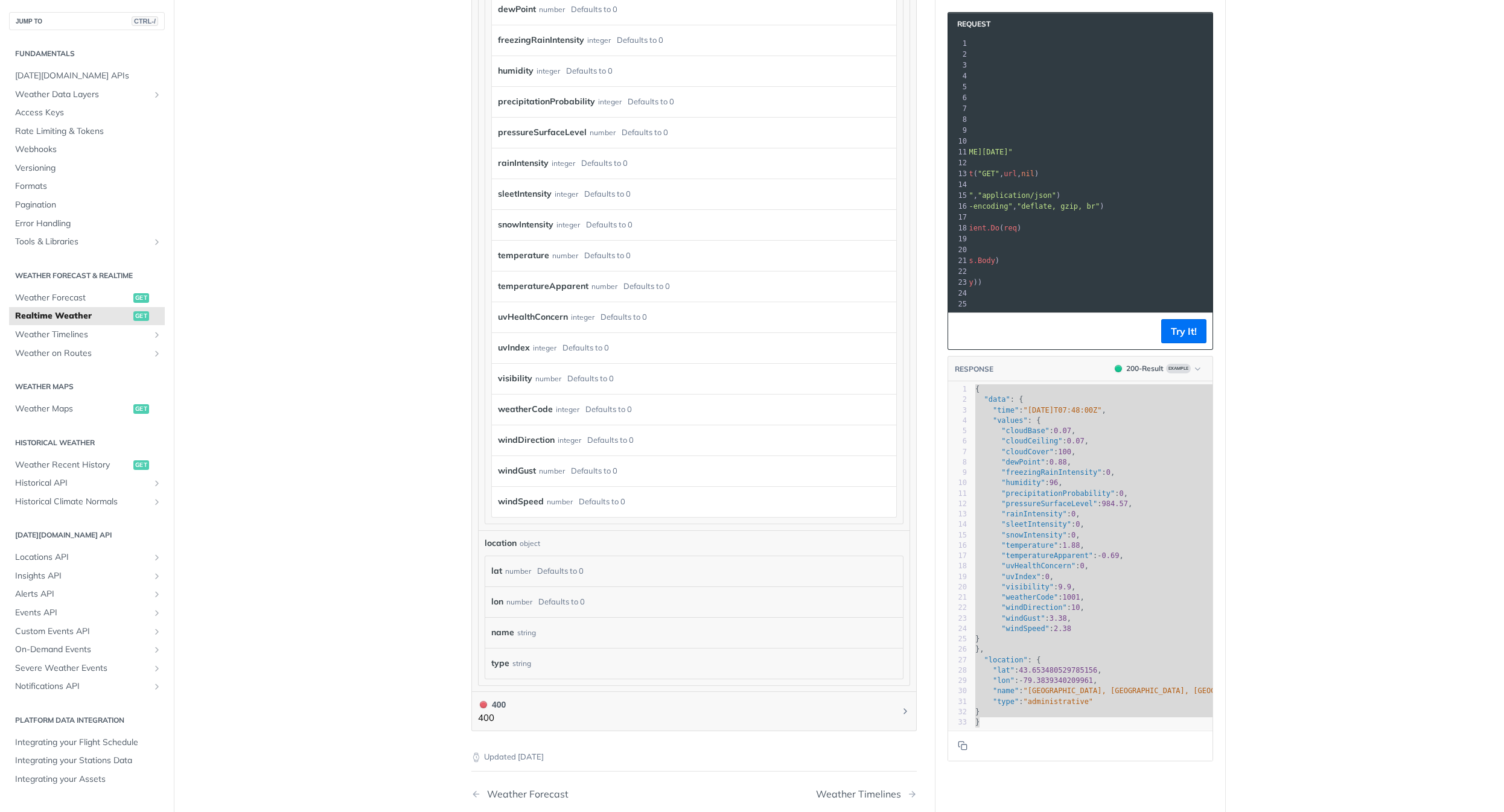
scroll to position [1, 0]
click at [1058, 524] on span ""sleetIntensity"" at bounding box center [1037, 524] width 70 height 8
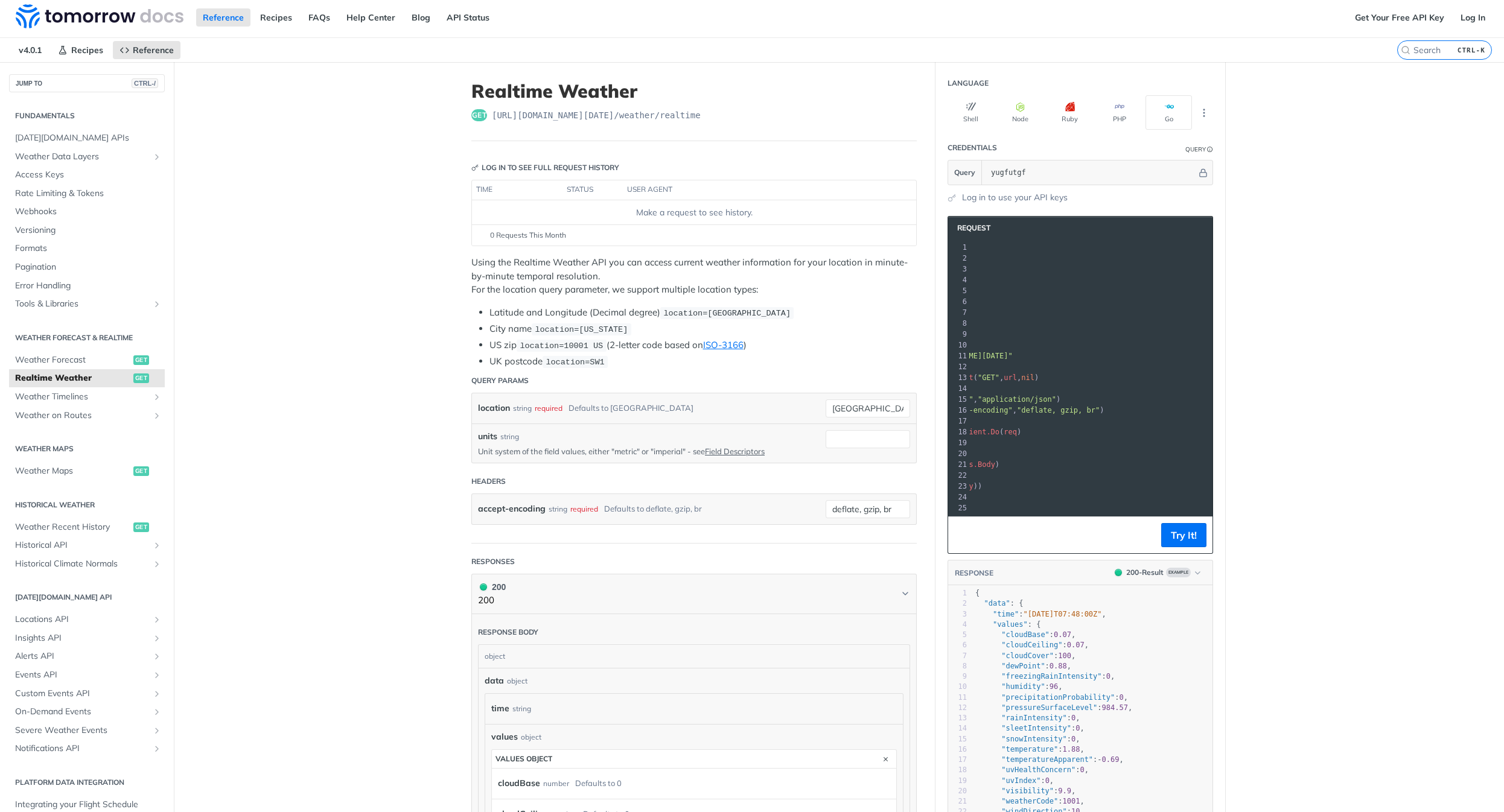
scroll to position [0, 0]
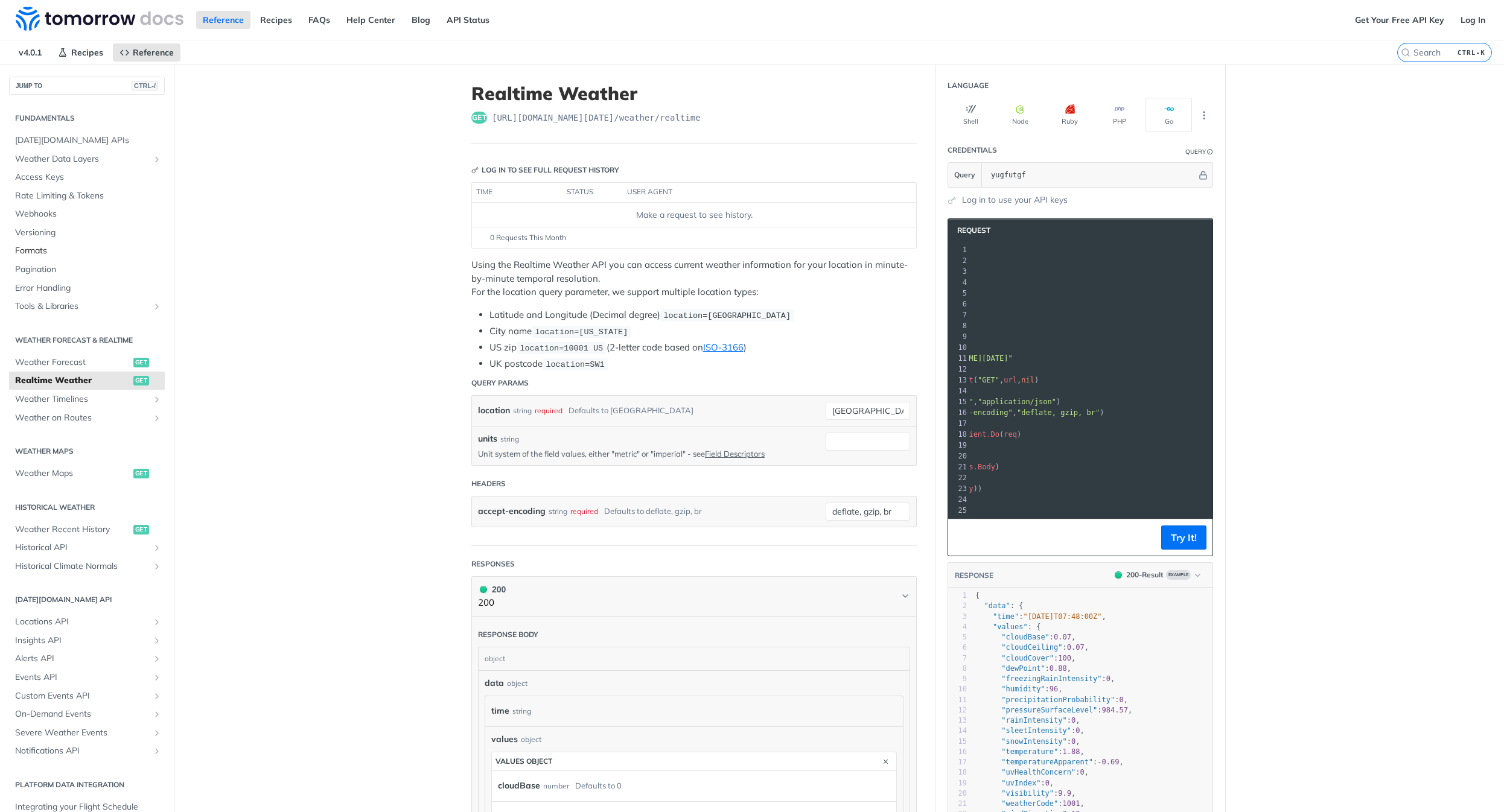
click at [50, 251] on span "Formats" at bounding box center [89, 250] width 147 height 12
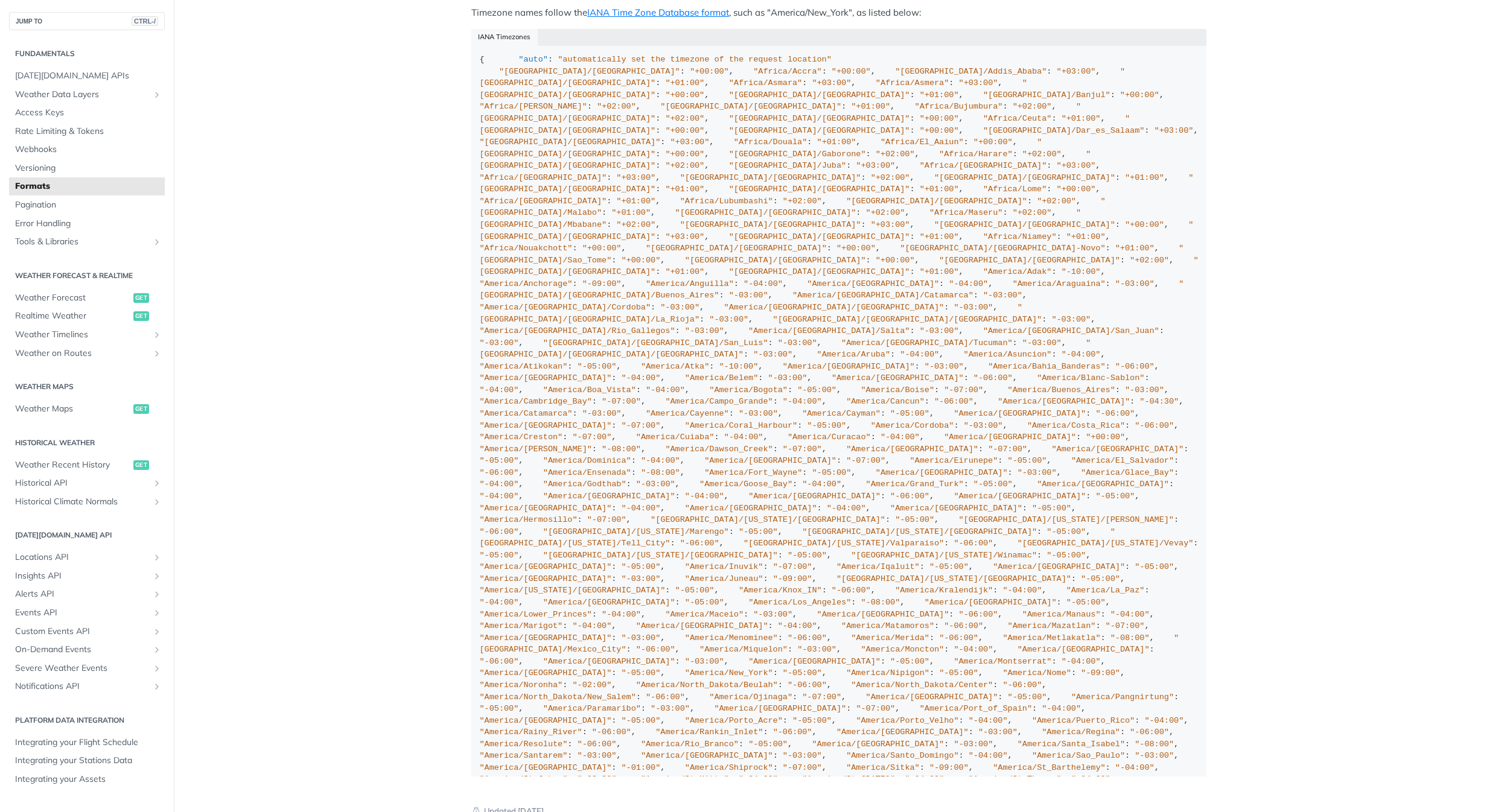
scroll to position [1013, 0]
click at [76, 168] on span "Versioning" at bounding box center [89, 168] width 147 height 12
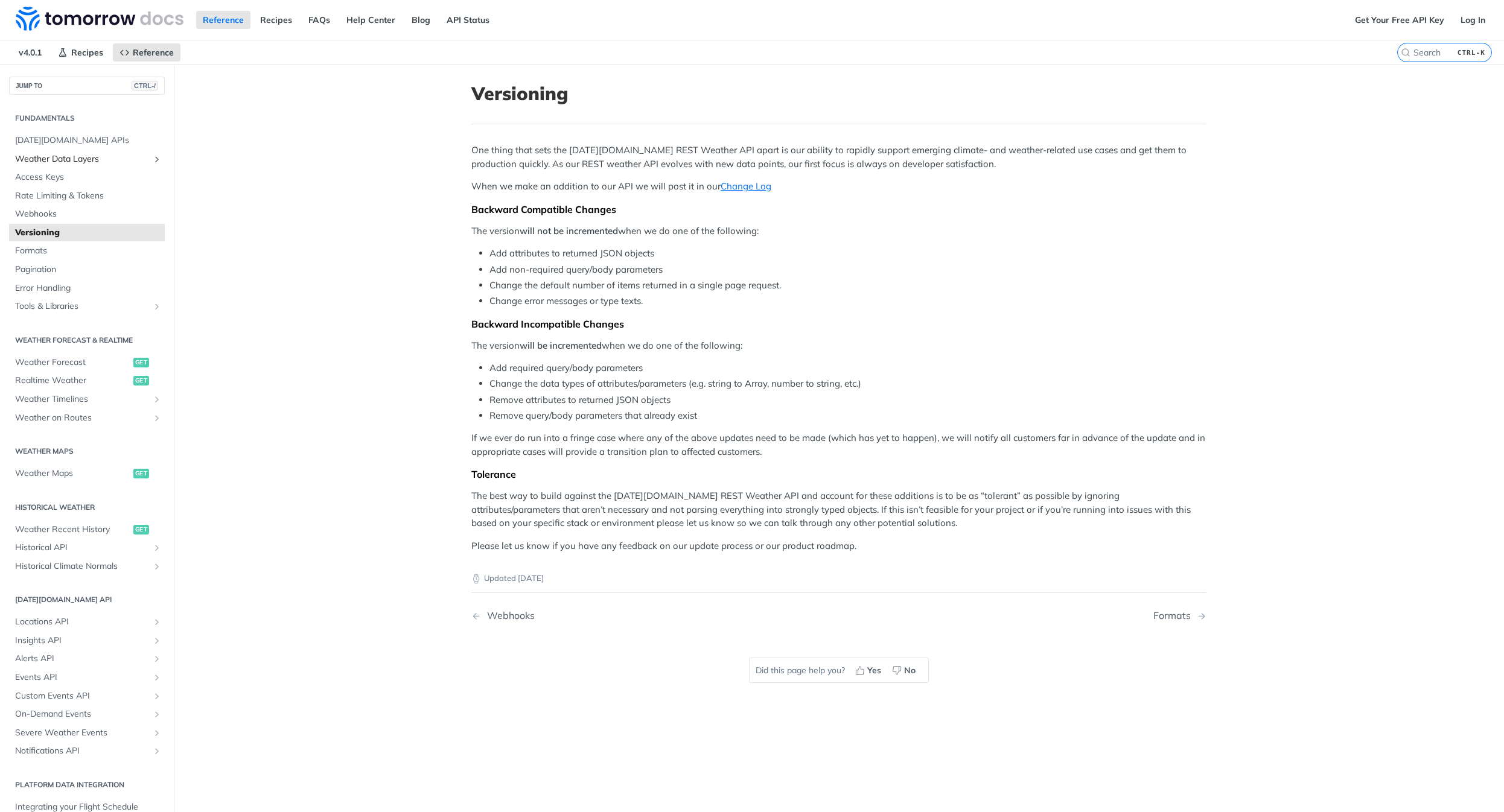
click at [90, 165] on span "Weather Data Layers" at bounding box center [82, 159] width 134 height 12
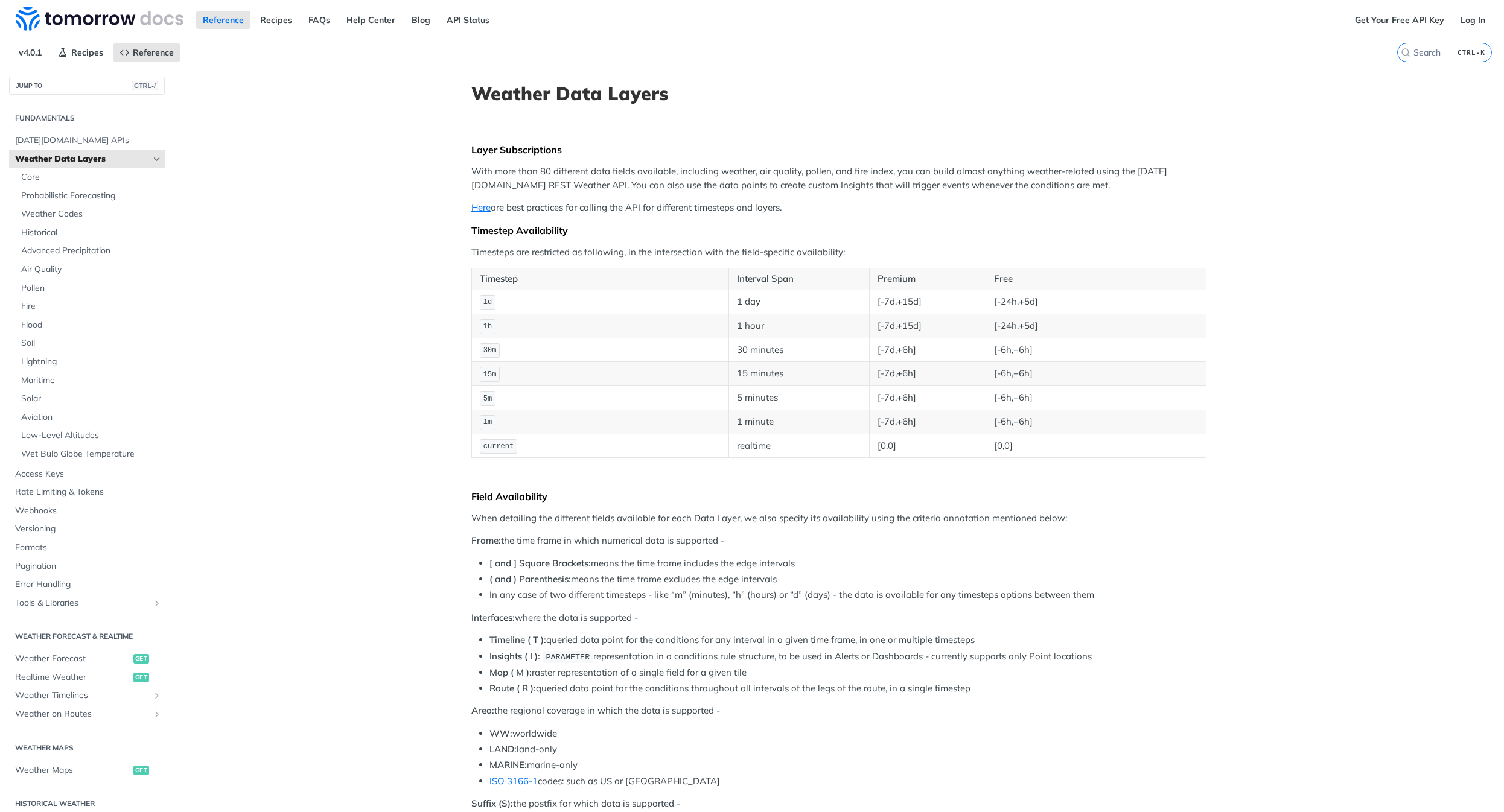
click at [90, 165] on span "Weather Data Layers" at bounding box center [82, 159] width 134 height 12
click at [94, 439] on span "Low-Level Altitudes" at bounding box center [91, 435] width 140 height 12
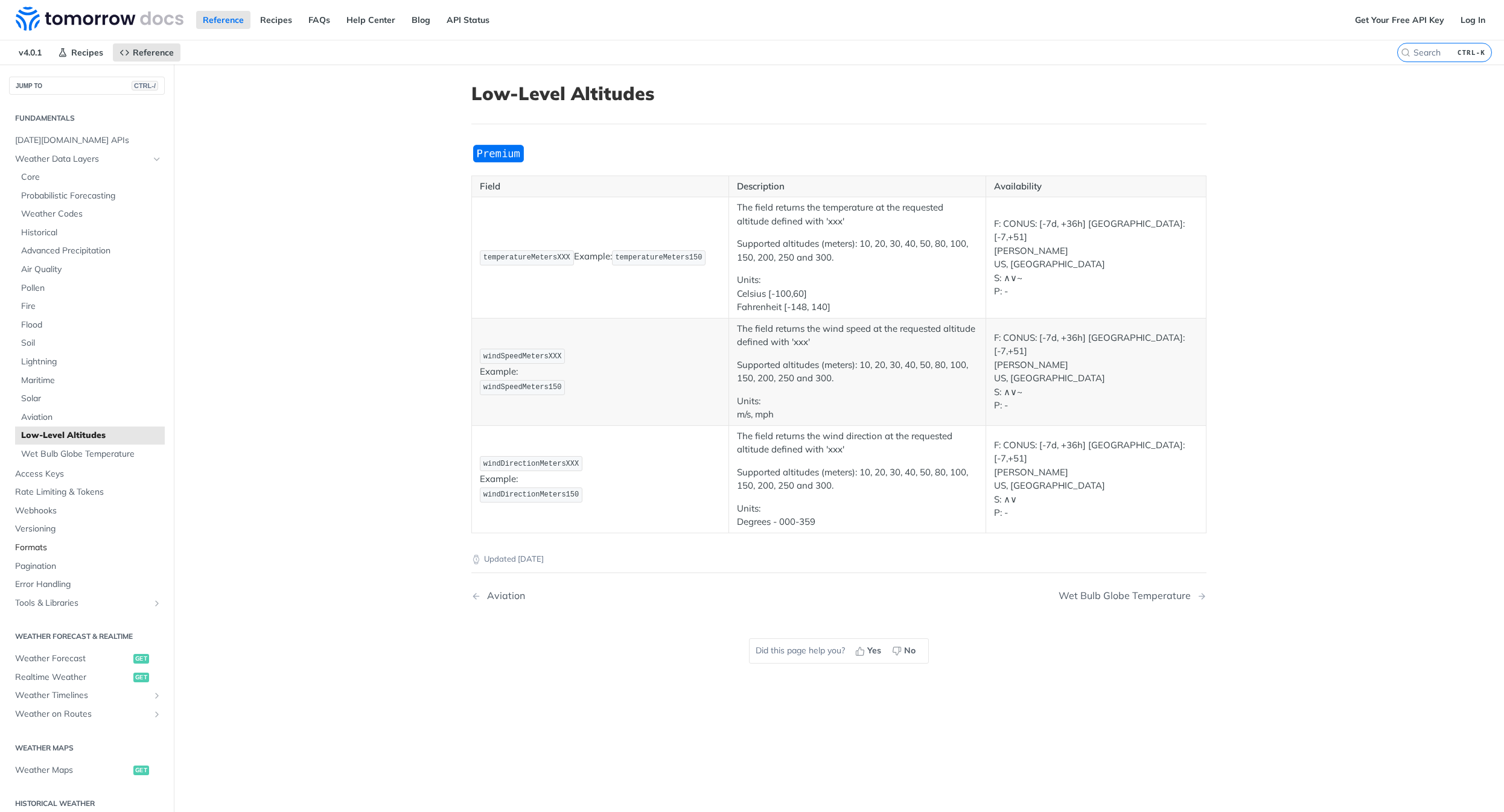
click at [43, 546] on span "Formats" at bounding box center [89, 548] width 147 height 12
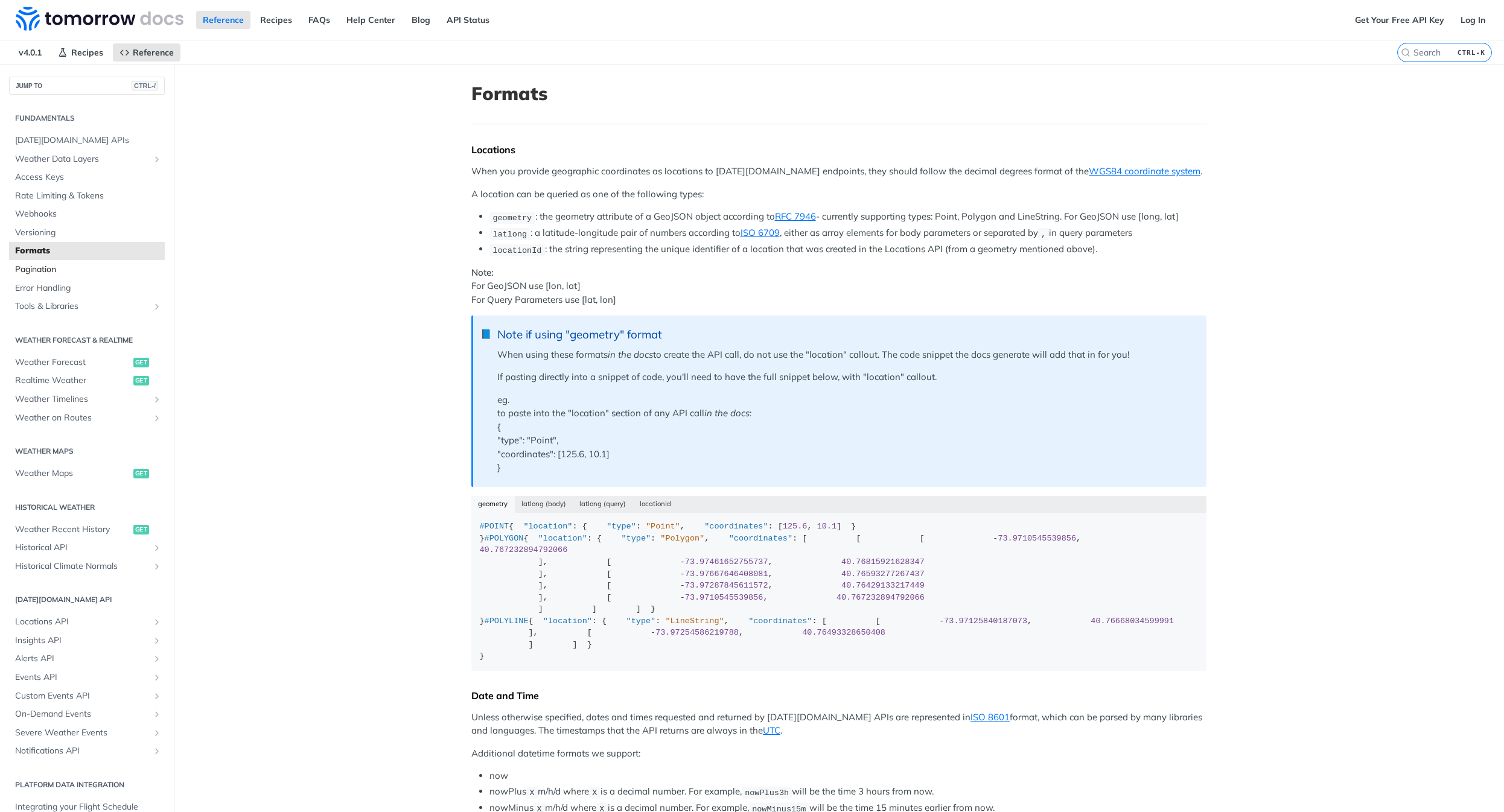
click at [96, 275] on span "Pagination" at bounding box center [89, 269] width 147 height 12
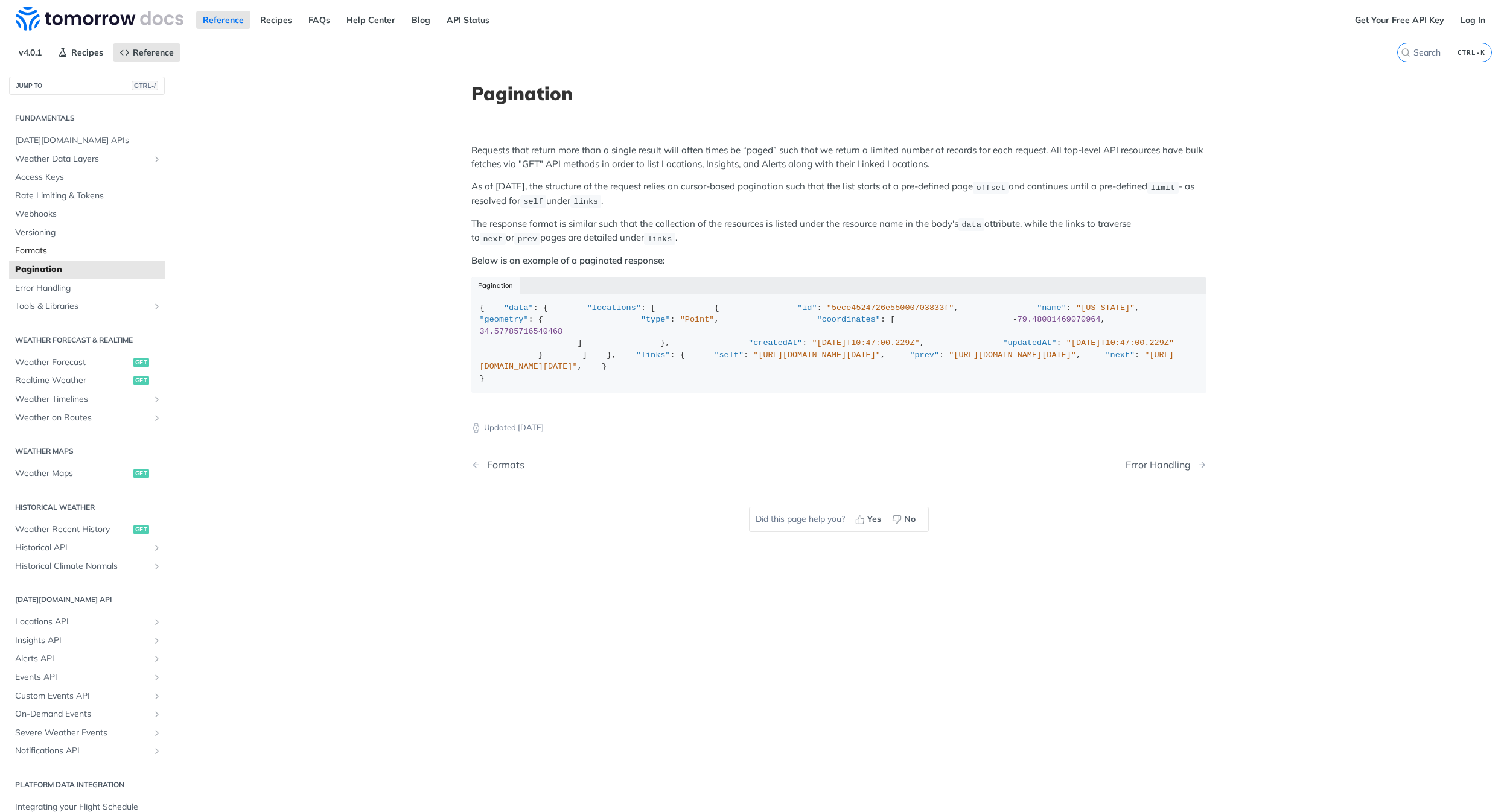
click at [59, 254] on span "Formats" at bounding box center [89, 250] width 147 height 12
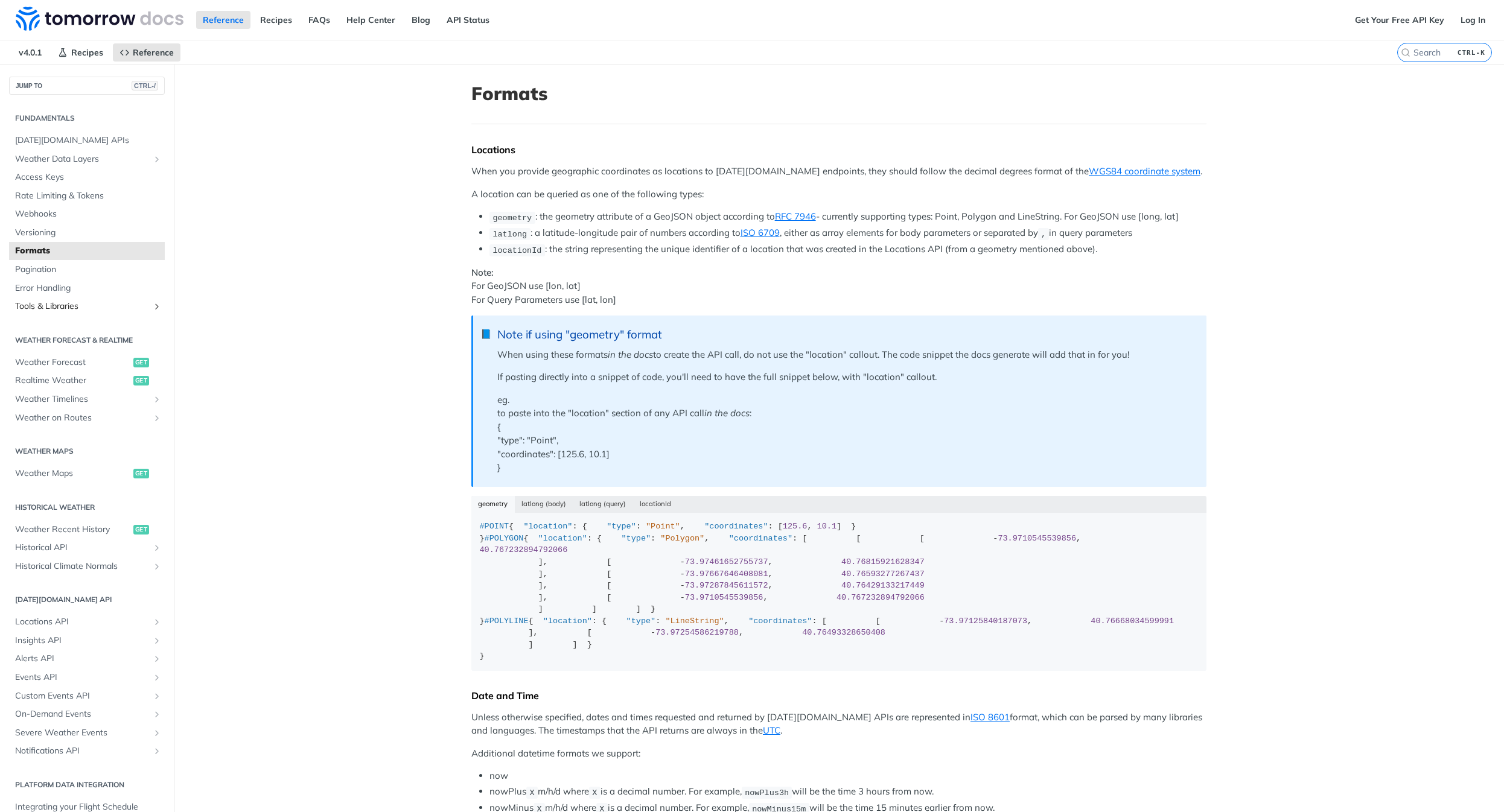
click at [99, 299] on link "Tools & Libraries" at bounding box center [86, 307] width 156 height 18
click at [69, 373] on link "Realtime Weather get" at bounding box center [86, 381] width 156 height 18
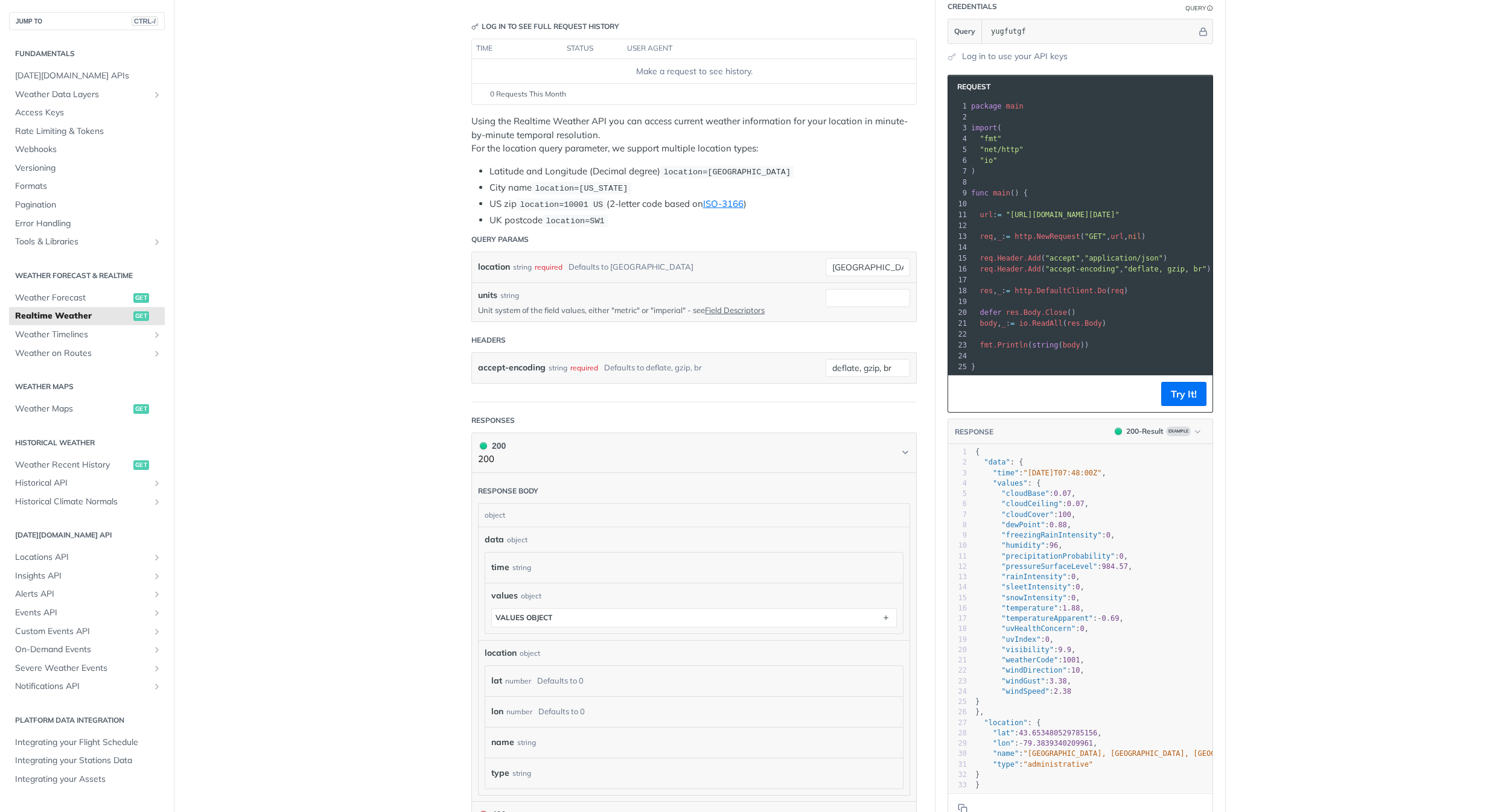
scroll to position [145, 0]
click at [626, 311] on p "Unit system of the field values, either "metric" or "imperial" - see Field Desc…" at bounding box center [643, 308] width 330 height 11
copy p "metric"
click at [853, 298] on input "units" at bounding box center [868, 297] width 85 height 18
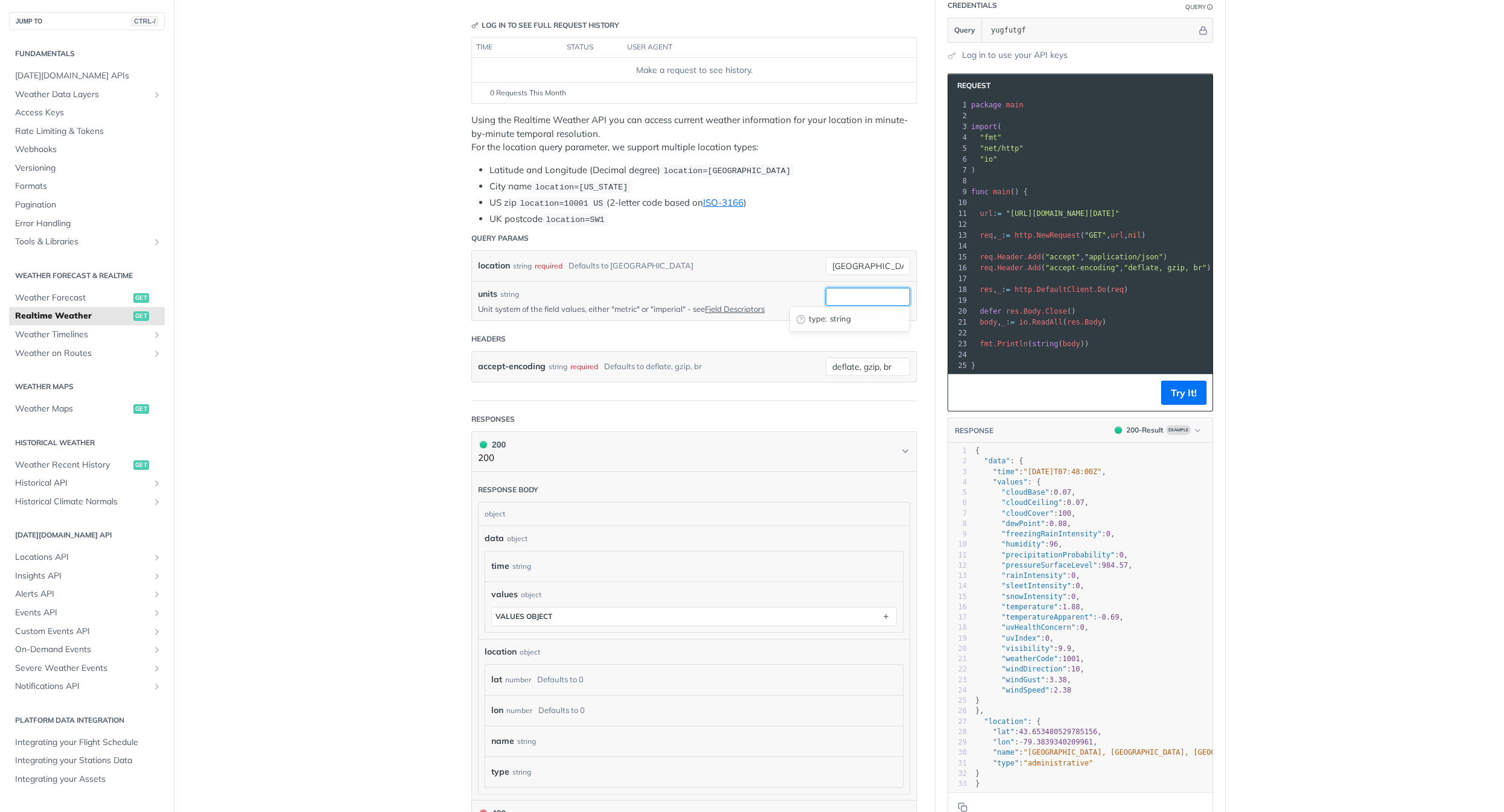
paste input "metric"
type input "metric"
click at [1350, 286] on main "JUMP TO CTRL-/ Fundamentals [DATE][DOMAIN_NAME] APIs Weather Data Layers Core P…" at bounding box center [752, 466] width 1504 height 1092
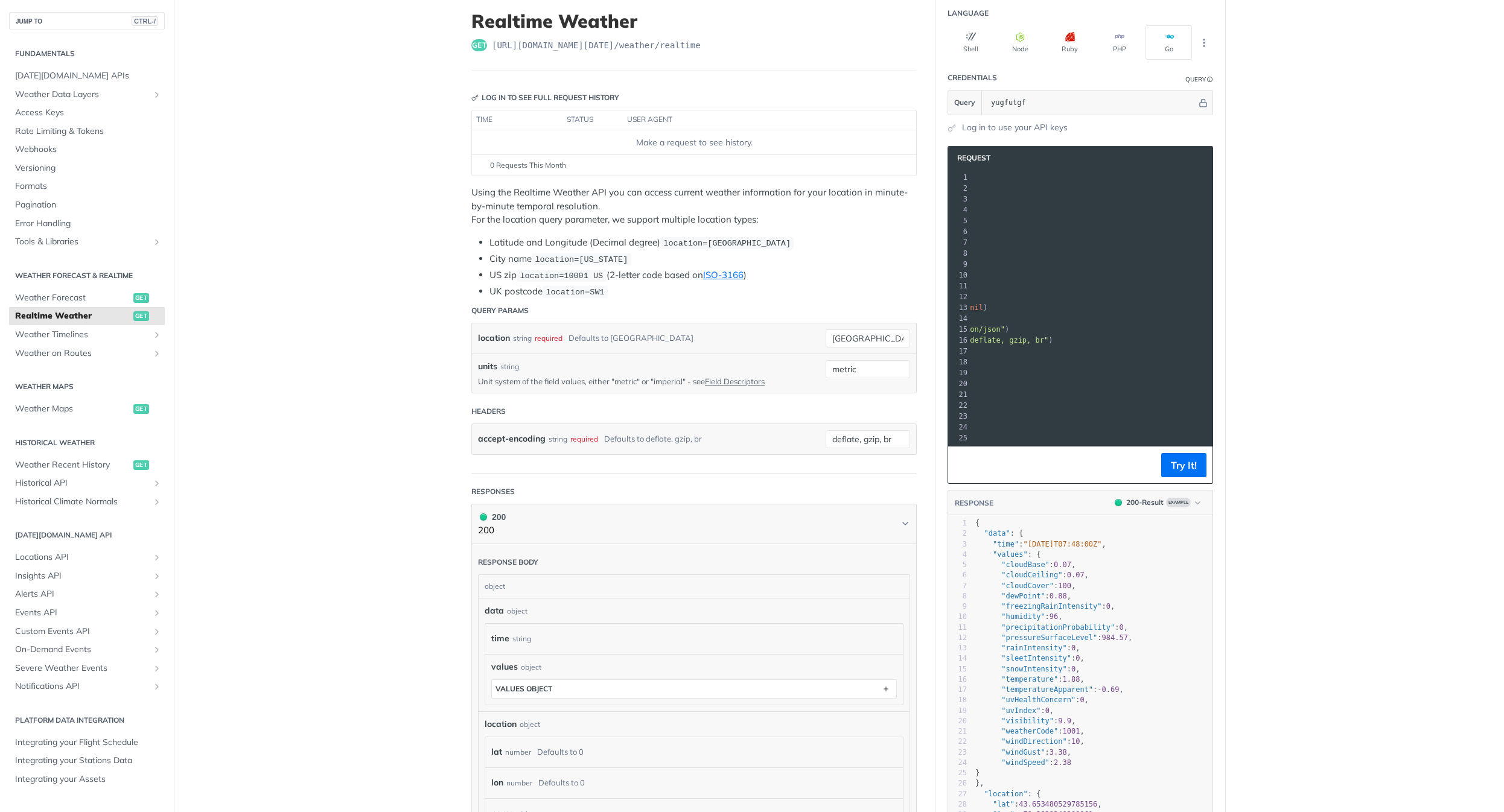
scroll to position [0, 0]
drag, startPoint x: 1090, startPoint y: 287, endPoint x: 1143, endPoint y: 289, distance: 53.0
click at [961, 289] on span ""[URL][DOMAIN_NAME][DATE]"" at bounding box center [904, 286] width 113 height 8
copy span "&units=metric"
drag, startPoint x: 706, startPoint y: 246, endPoint x: 791, endPoint y: 245, distance: 85.0
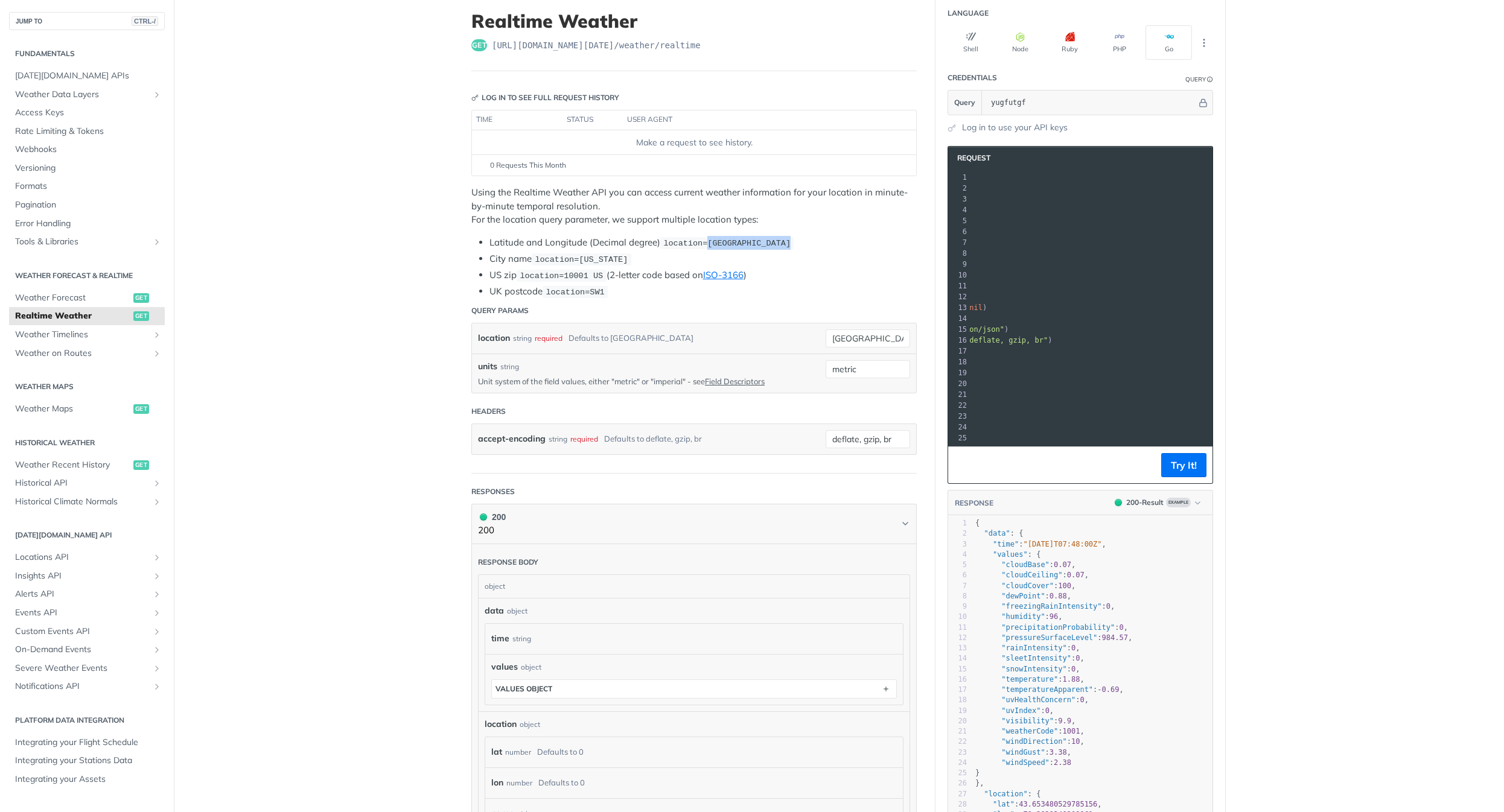
click at [791, 245] on li "Latitude and Longitude (Decimal degree) location=[GEOGRAPHIC_DATA]" at bounding box center [703, 242] width 427 height 14
copy span "42.3478, -71.0466"
drag, startPoint x: 714, startPoint y: 339, endPoint x: 676, endPoint y: 331, distance: 38.8
click at [825, 338] on input "[GEOGRAPHIC_DATA]" at bounding box center [868, 338] width 85 height 18
paste input "42.3478, -71.0466"
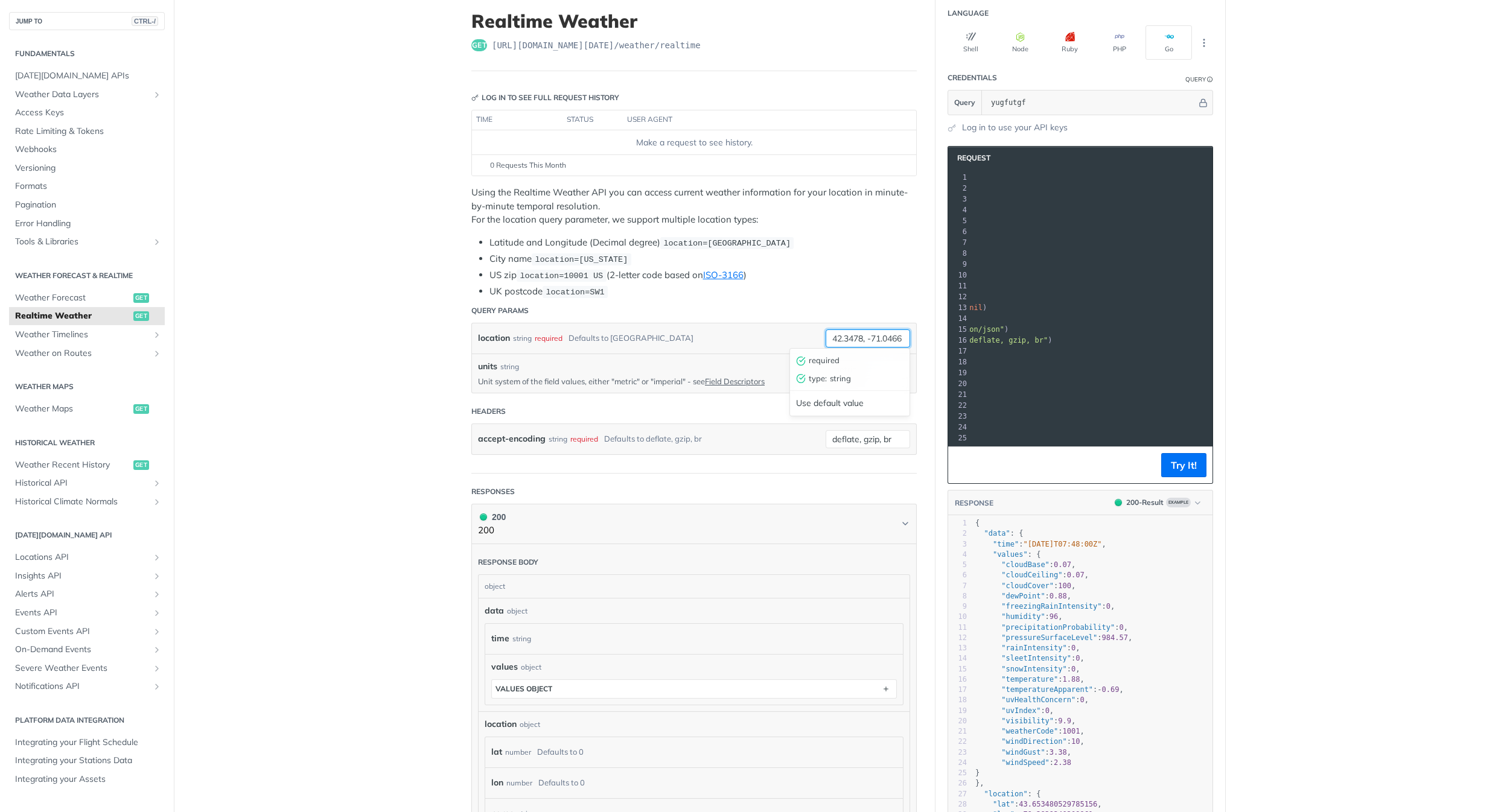
scroll to position [0, 1]
type input "42.3478, -71.0466"
drag, startPoint x: 1090, startPoint y: 286, endPoint x: 1115, endPoint y: 287, distance: 25.0
click at [961, 287] on span ""[URL][DOMAIN_NAME][DATE]"" at bounding box center [904, 286] width 113 height 8
copy span "%2C%20"
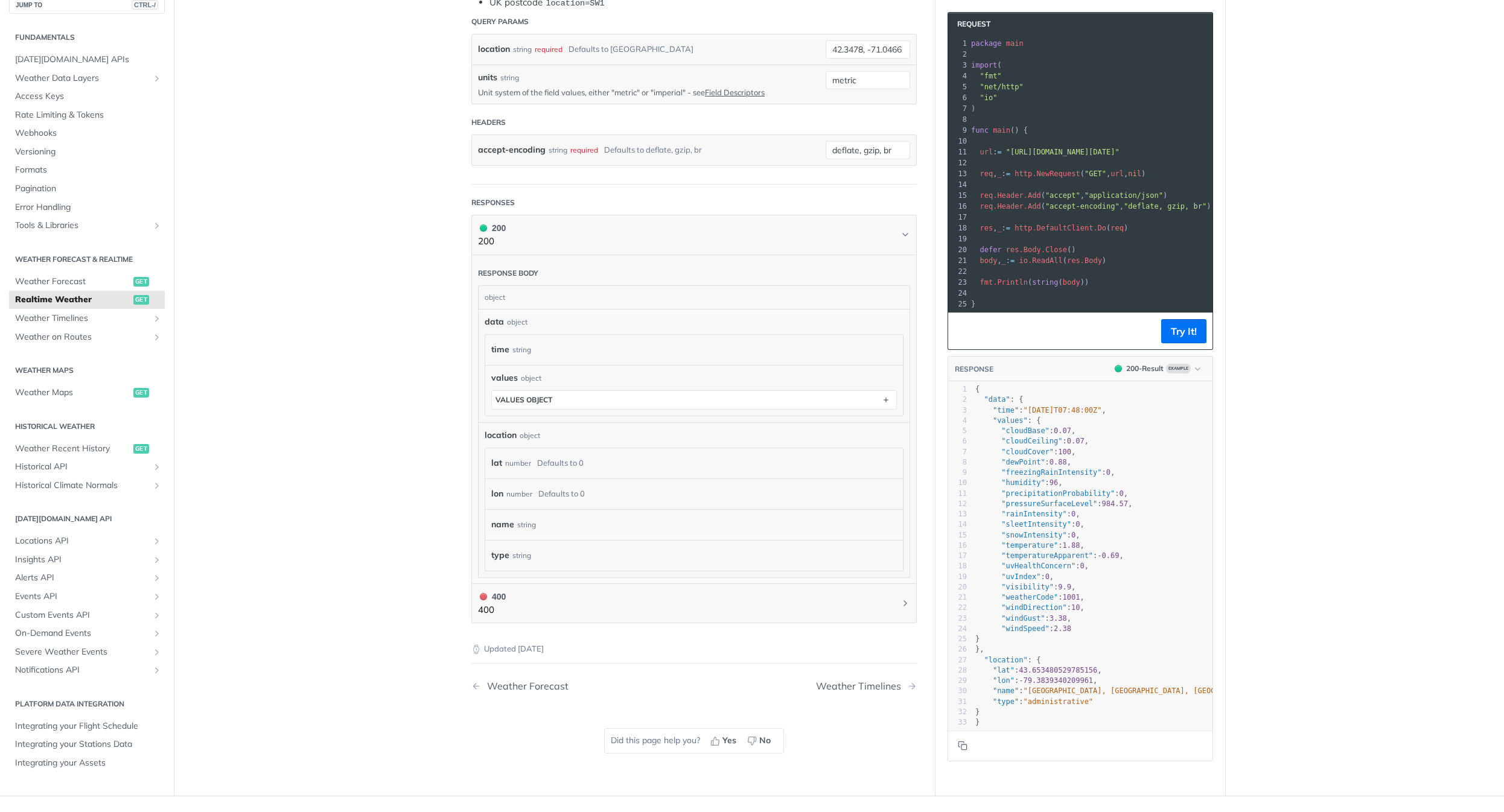
scroll to position [362, 0]
drag, startPoint x: 1163, startPoint y: 532, endPoint x: 1185, endPoint y: 523, distance: 23.8
click at [1171, 531] on pre ""snowIntensity" : 0 ," at bounding box center [1114, 536] width 283 height 11
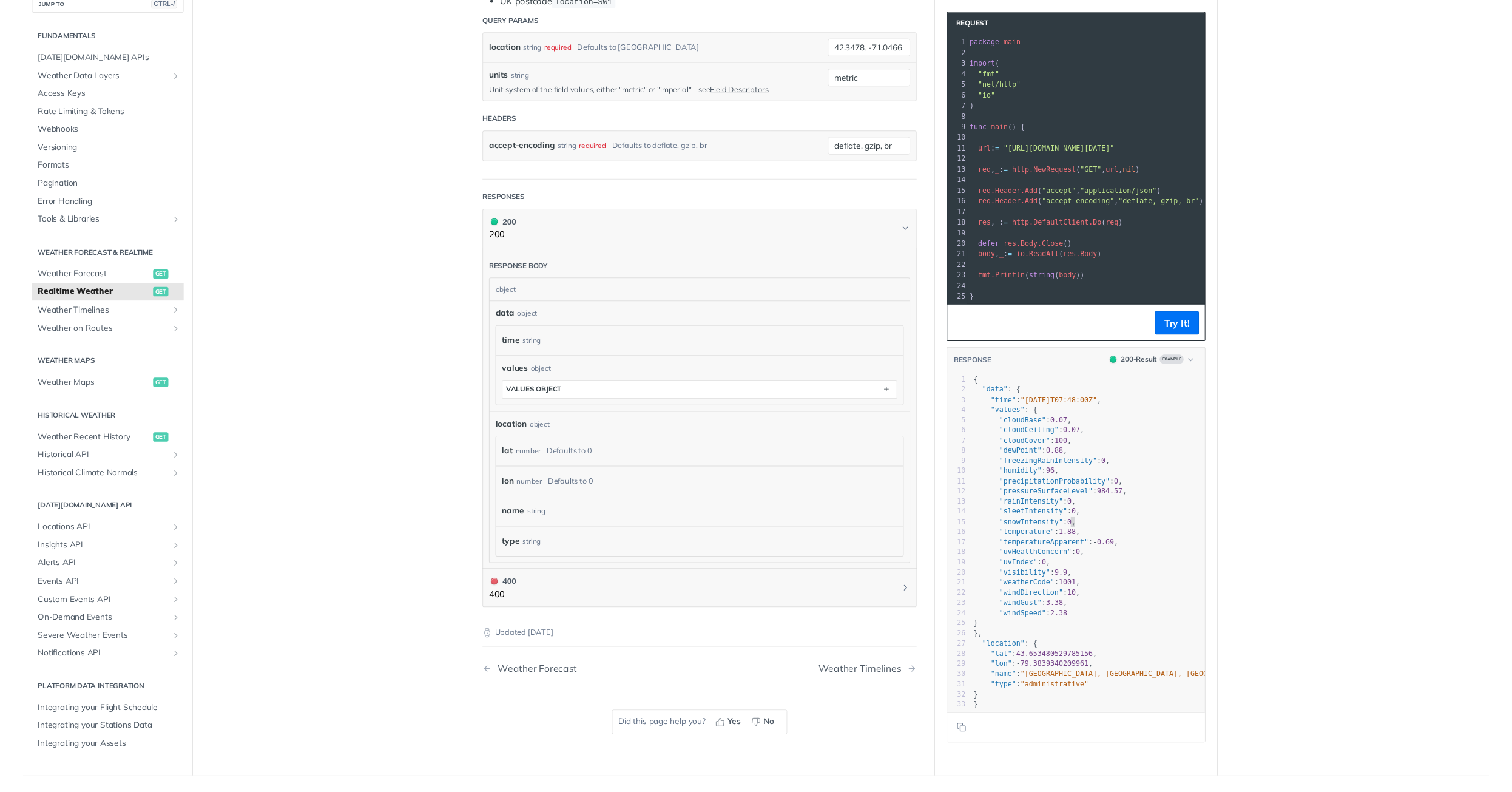
scroll to position [3, 0]
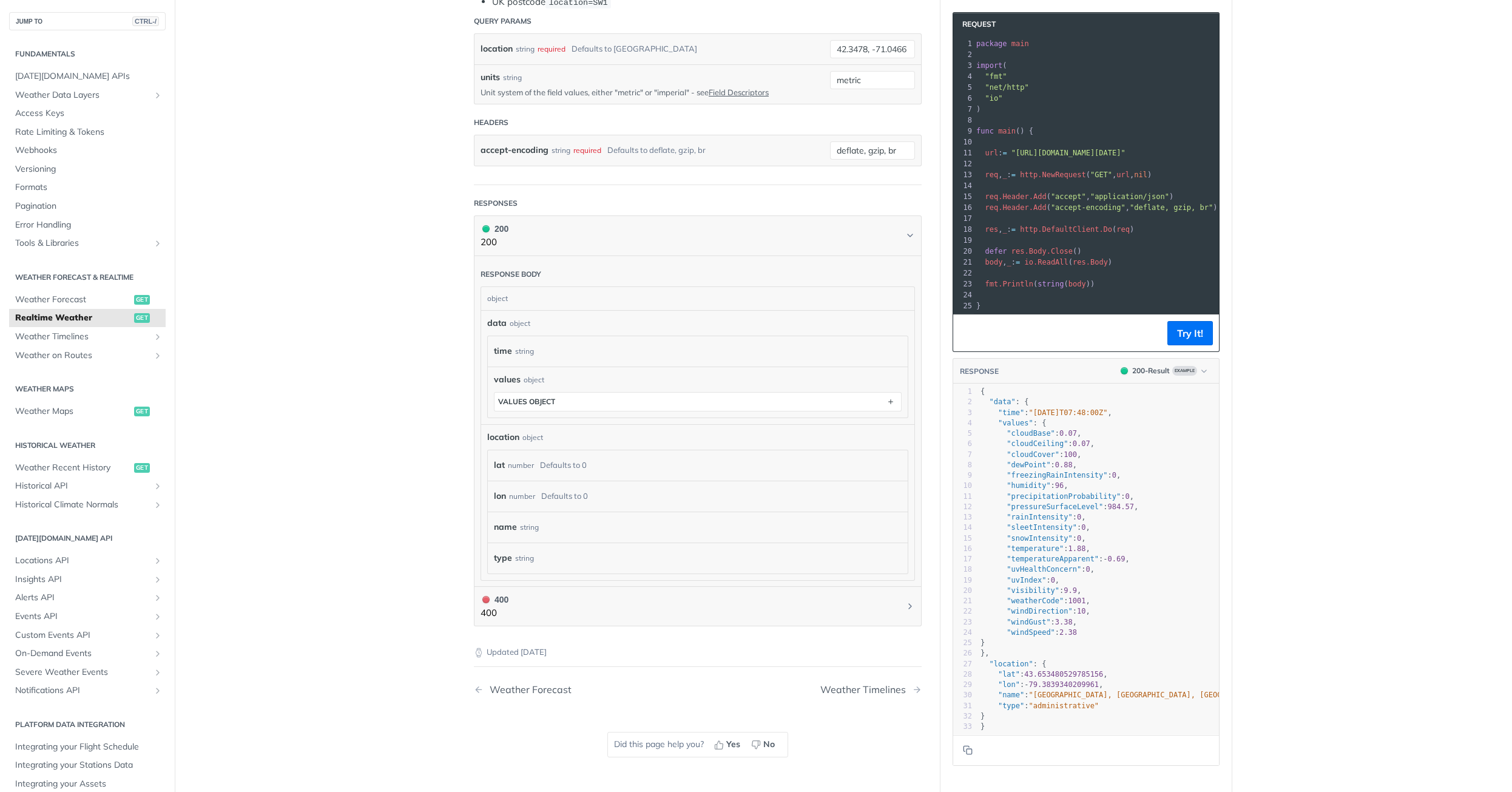
click at [1390, 548] on main "JUMP TO CTRL-/ Fundamentals [DATE][DOMAIN_NAME] APIs Weather Data Layers Core P…" at bounding box center [756, 250] width 1512 height 1099
click at [1359, 487] on main "JUMP TO CTRL-/ Fundamentals [DATE][DOMAIN_NAME] APIs Weather Data Layers Core P…" at bounding box center [756, 250] width 1512 height 1099
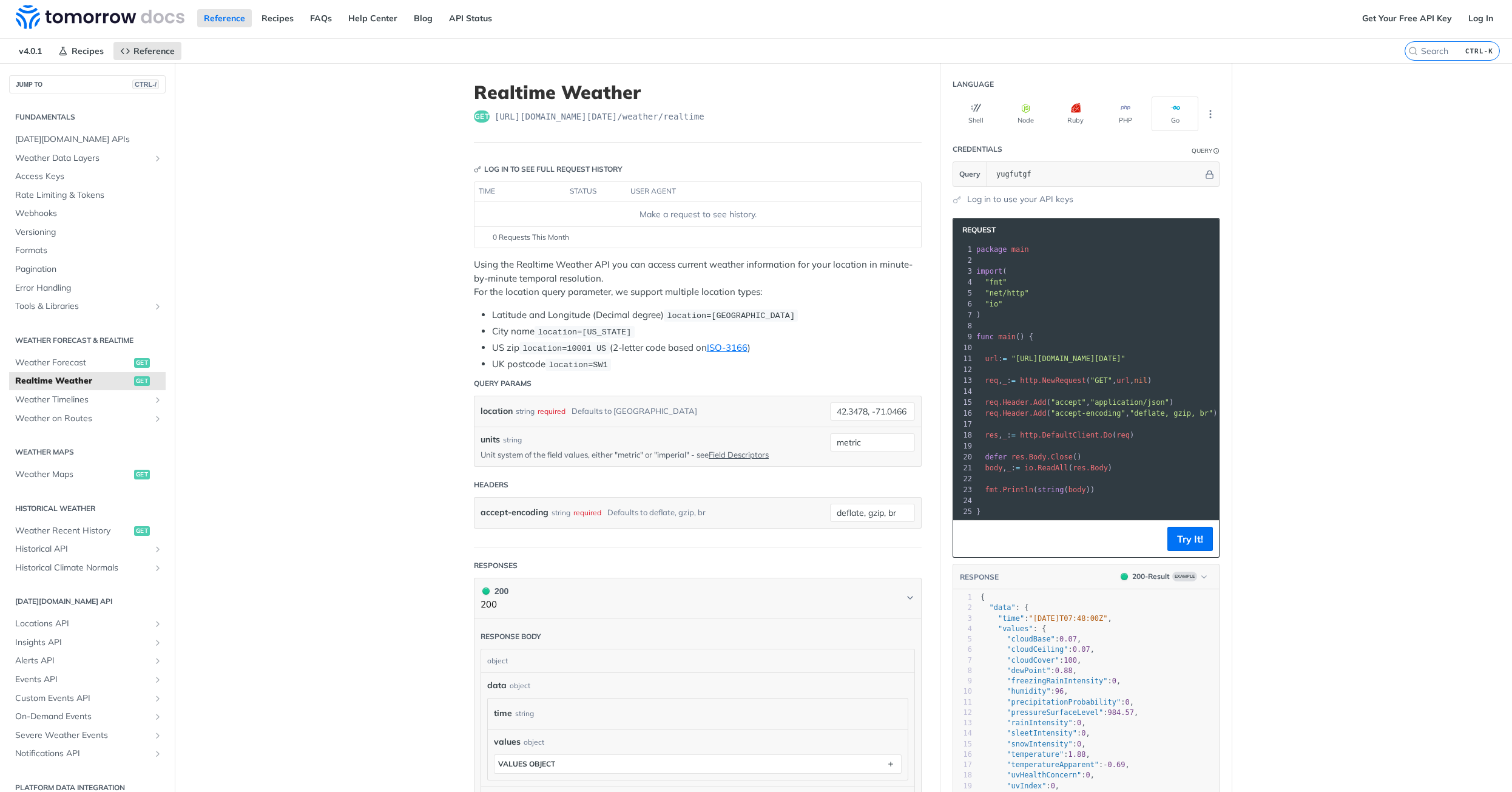
scroll to position [0, 0]
drag, startPoint x: 1039, startPoint y: 177, endPoint x: 917, endPoint y: 179, distance: 122.0
click at [991, 179] on input "yugfutgf" at bounding box center [1097, 176] width 213 height 25
paste input "FE4lU7su4LH66swmqO5XgmAkeoyUXhMj"
click at [1173, 543] on button "Try It!" at bounding box center [1191, 541] width 46 height 25
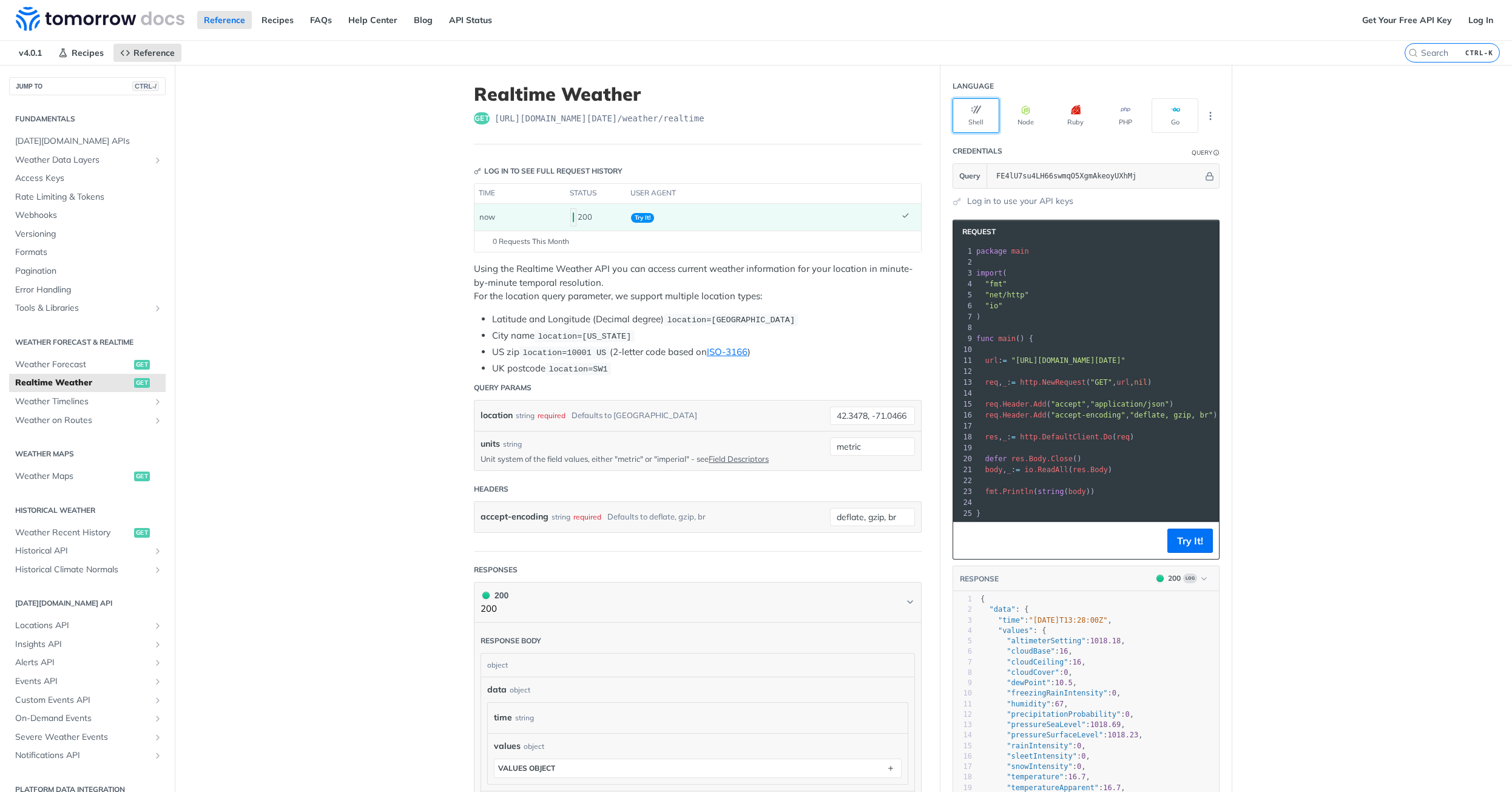
click at [970, 108] on button "Shell" at bounding box center [976, 116] width 47 height 34
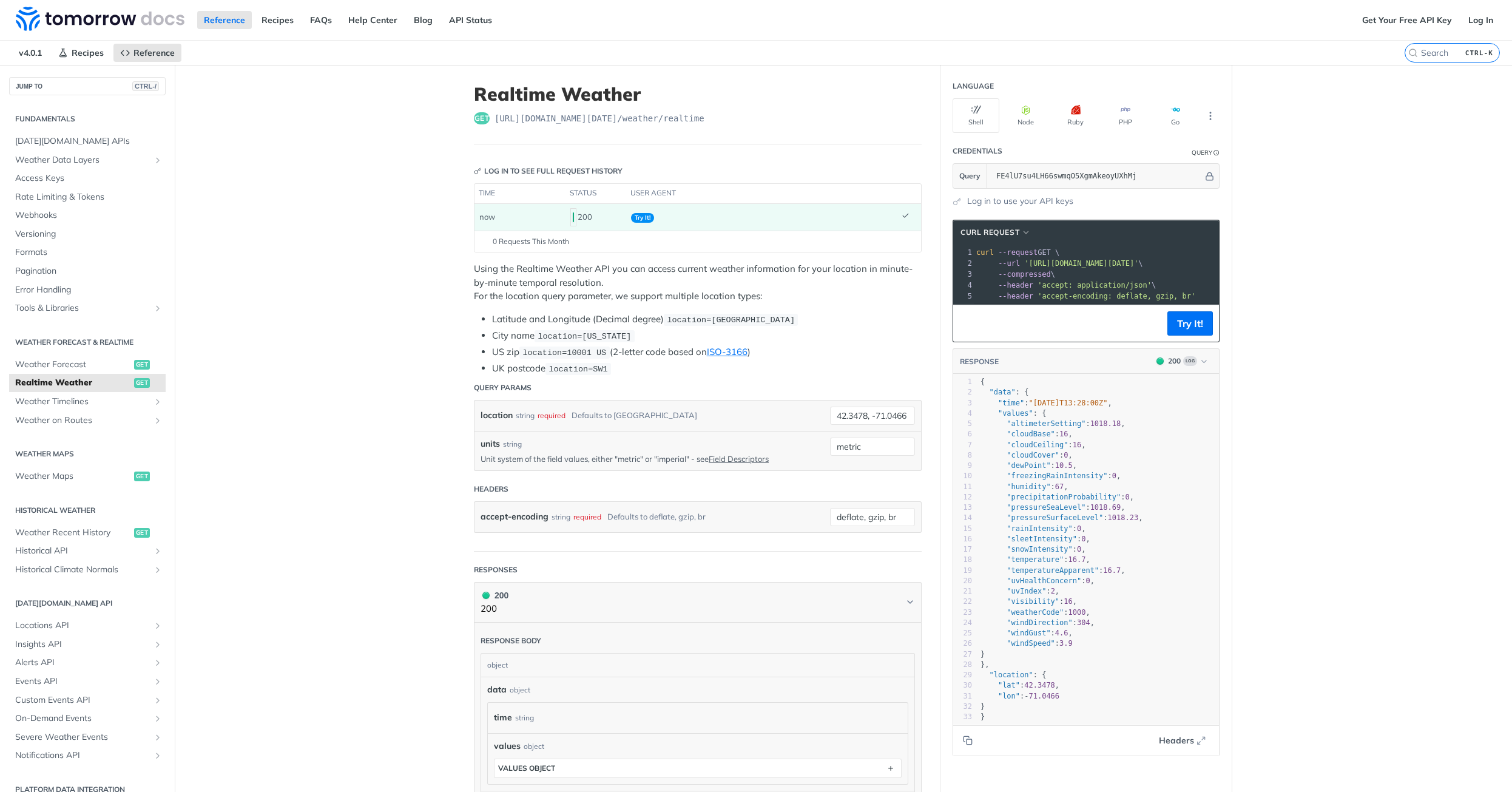
click at [1008, 262] on span "--url" at bounding box center [1009, 263] width 22 height 8
drag, startPoint x: 977, startPoint y: 253, endPoint x: 1182, endPoint y: 298, distance: 209.9
click at [1182, 298] on div "1 curl --request GET \ 2 --url '[URL][DOMAIN_NAME][DATE]' \ 3 --compressed \ 4 …" at bounding box center [1260, 274] width 573 height 55
copy div "curl --request GET \ 2 --url '[URL][DOMAIN_NAME][DATE]' \ 3 --compressed \ 4 --…"
click at [1014, 258] on pre "--url '[URL][DOMAIN_NAME][DATE]' \" at bounding box center [1260, 263] width 573 height 11
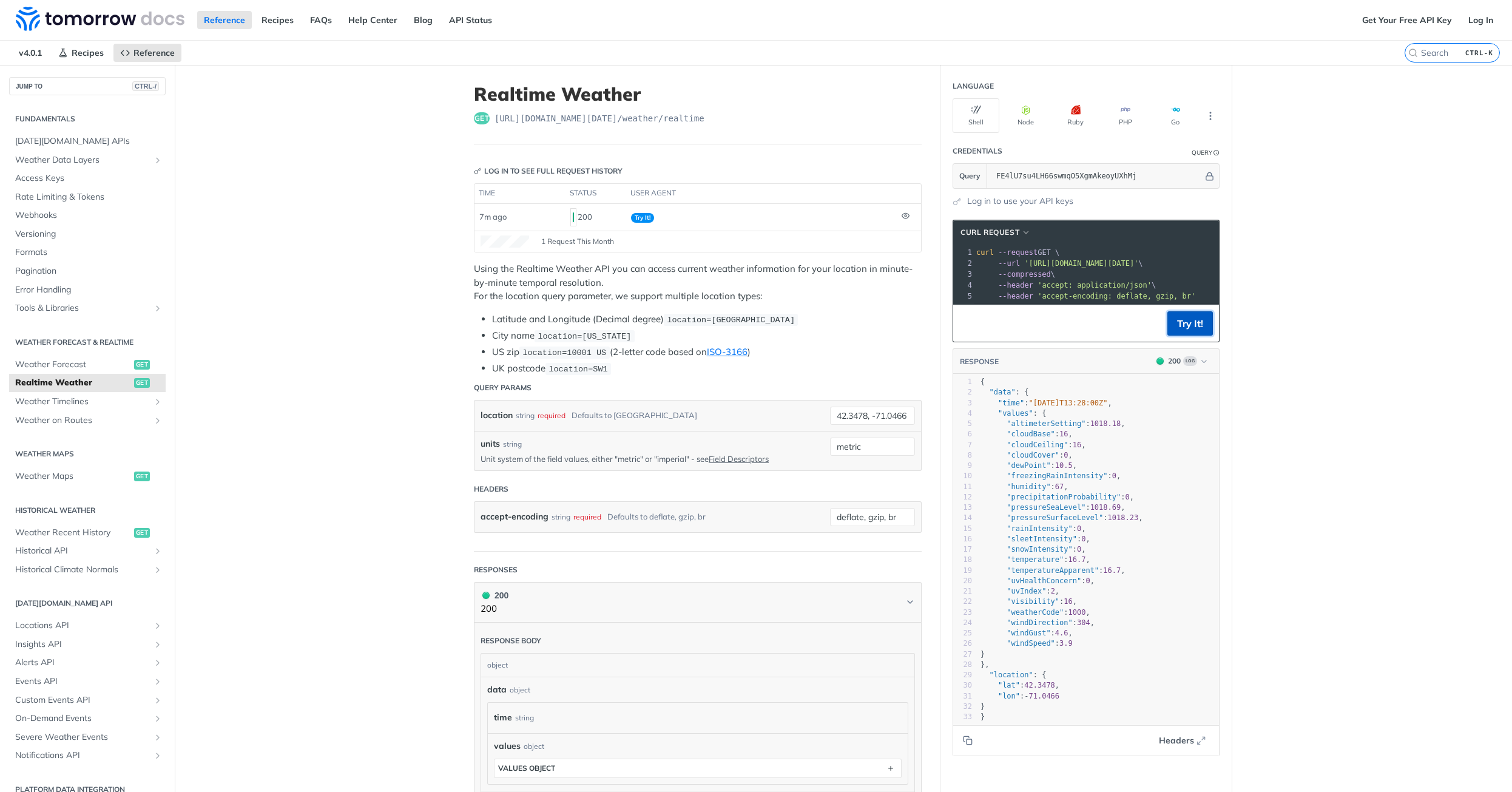
click at [1173, 321] on button "Try It!" at bounding box center [1191, 324] width 46 height 25
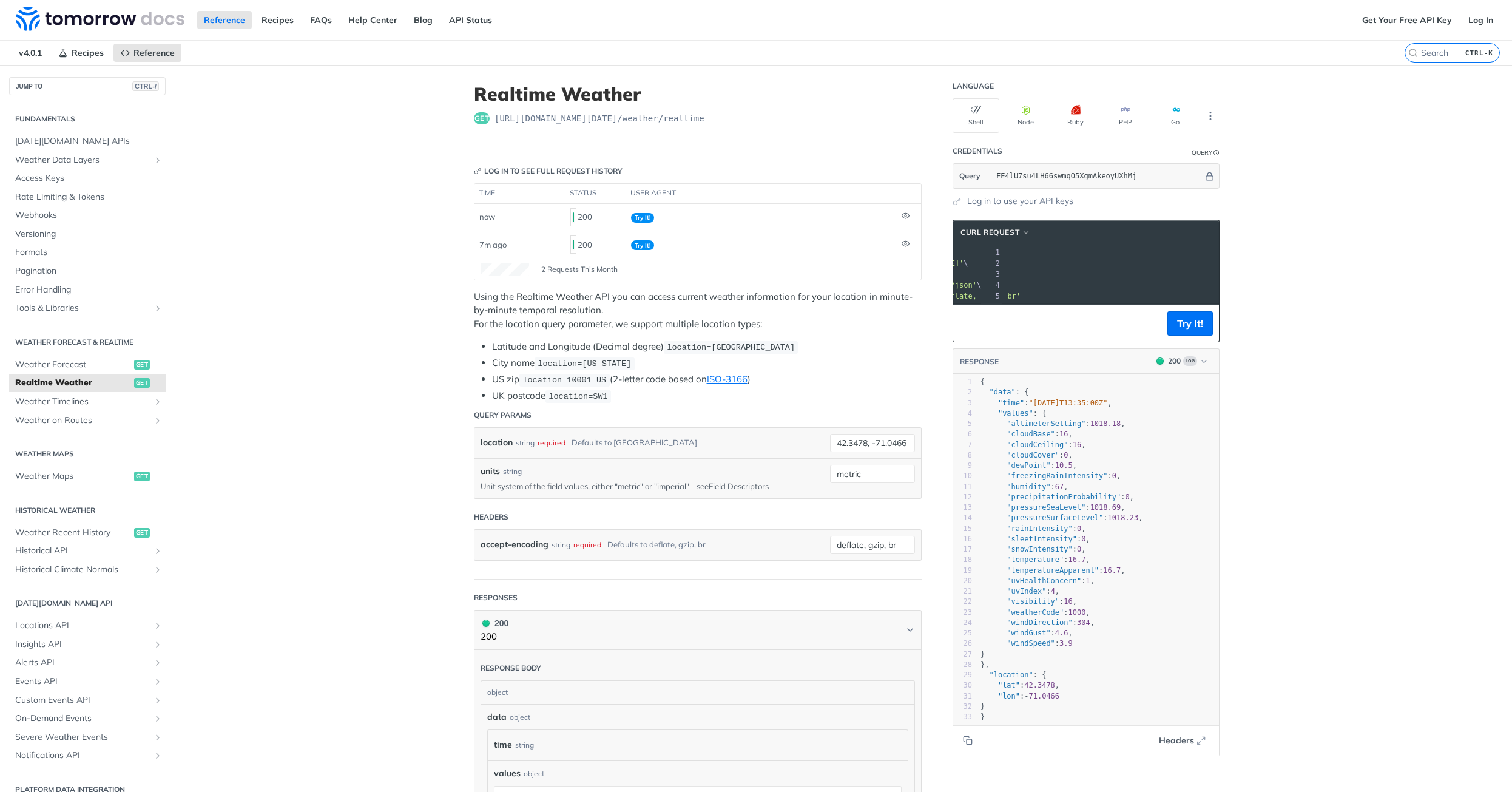
scroll to position [0, 130]
drag, startPoint x: 1145, startPoint y: 174, endPoint x: 1005, endPoint y: 183, distance: 140.3
click at [1005, 183] on input "FE4lU7su4LH66swmqO5XgmAkeoyUXhMj" at bounding box center [1097, 176] width 213 height 25
type input "FE"
drag, startPoint x: 975, startPoint y: 253, endPoint x: 1215, endPoint y: 307, distance: 246.0
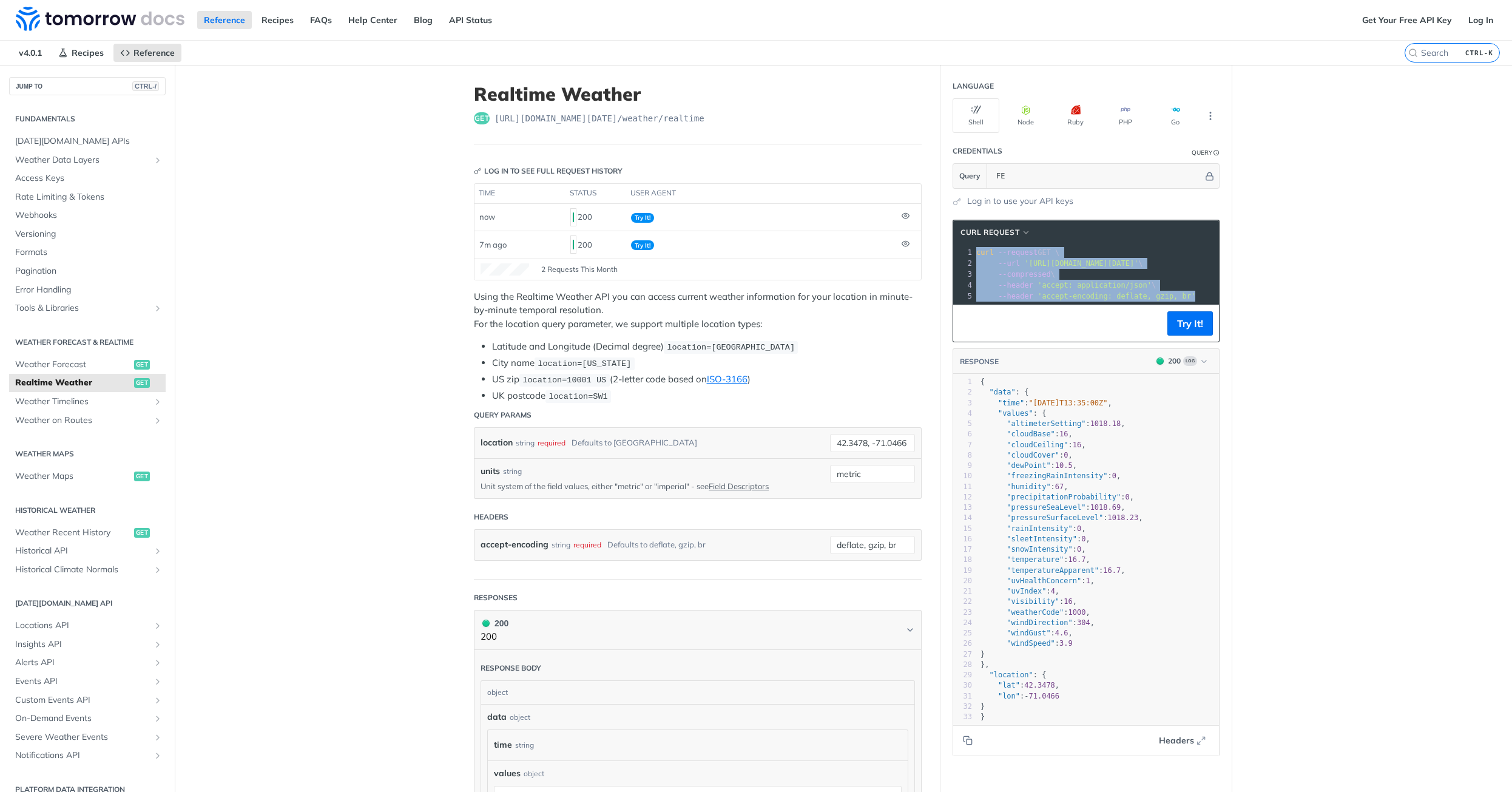
click at [1215, 307] on div "cURL Request xxxxxxxxxx 5 1 curl --request GET \ 2 --url '[URL][DOMAIN_NAME][DA…" at bounding box center [1086, 280] width 267 height 122
copy div "curl --request GET \ 2 --url '[URL][DOMAIN_NAME][DATE]' \ 3 --compressed \ 4 --…"
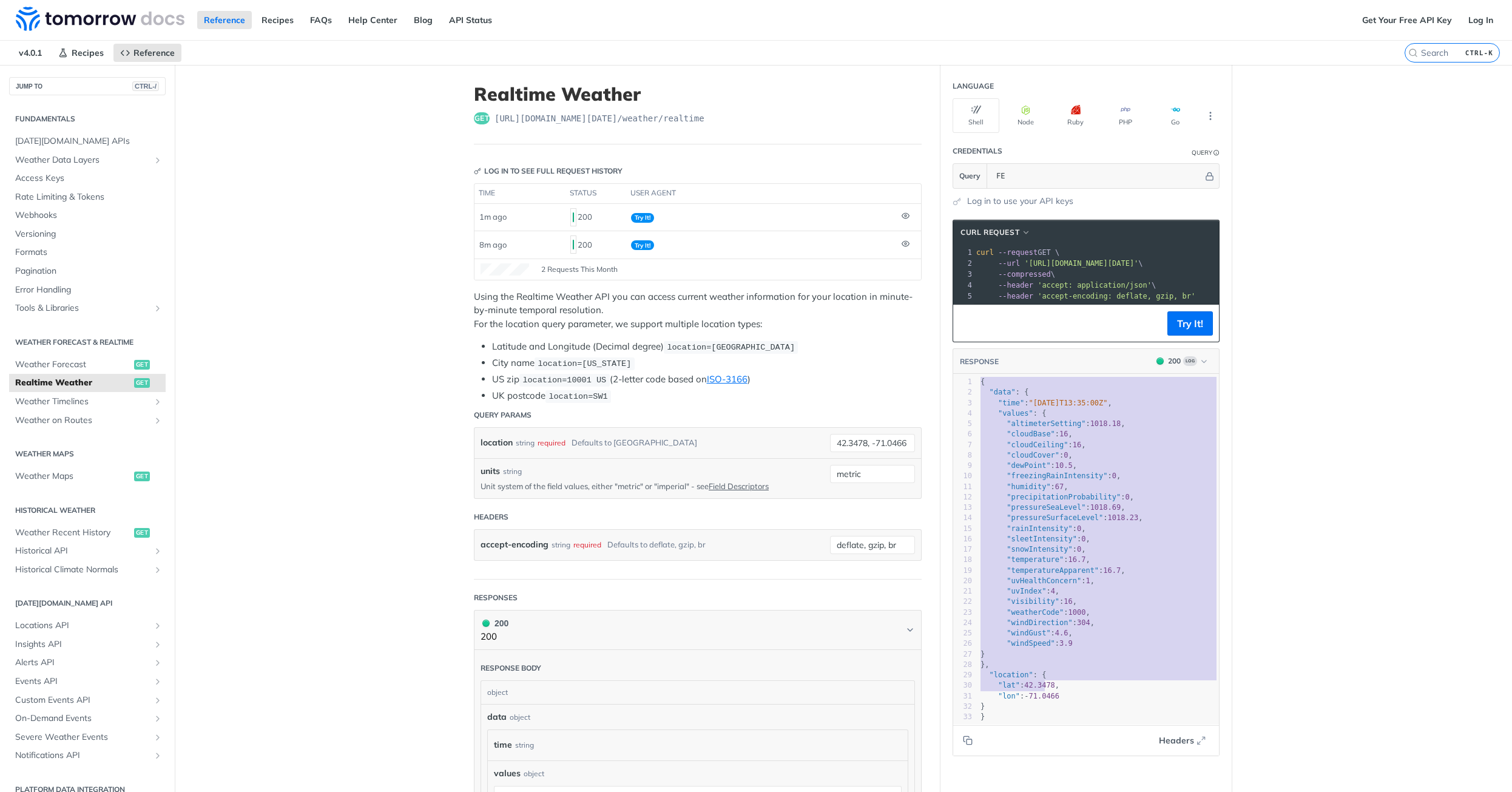
type textarea "{ "data": { "time": "[DATE]T13:35:00Z", "values": { "altimeterSetting": 1018.18…"
drag, startPoint x: 981, startPoint y: 381, endPoint x: 1004, endPoint y: 720, distance: 339.8
click at [1004, 720] on div "1 { 2 "data" : { 3 "time" : "[DATE]T13:35:00Z" , 4 "values" : { 5 "altimeterSet…" at bounding box center [1099, 549] width 241 height 345
